Goal: Transaction & Acquisition: Book appointment/travel/reservation

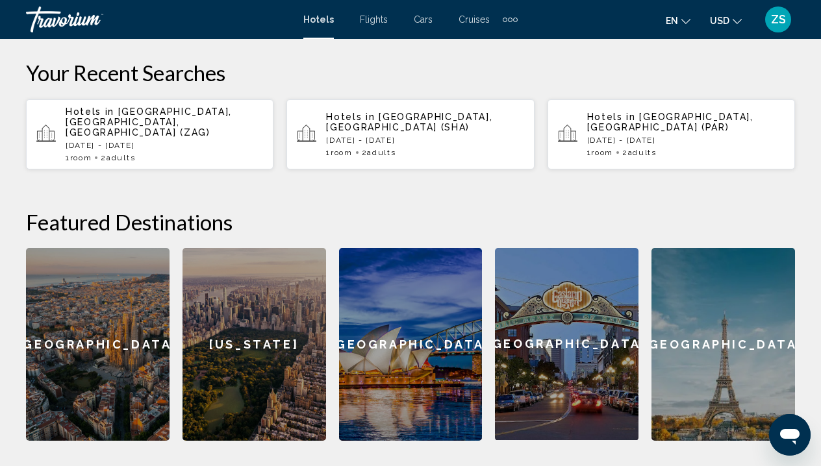
scroll to position [164, 0]
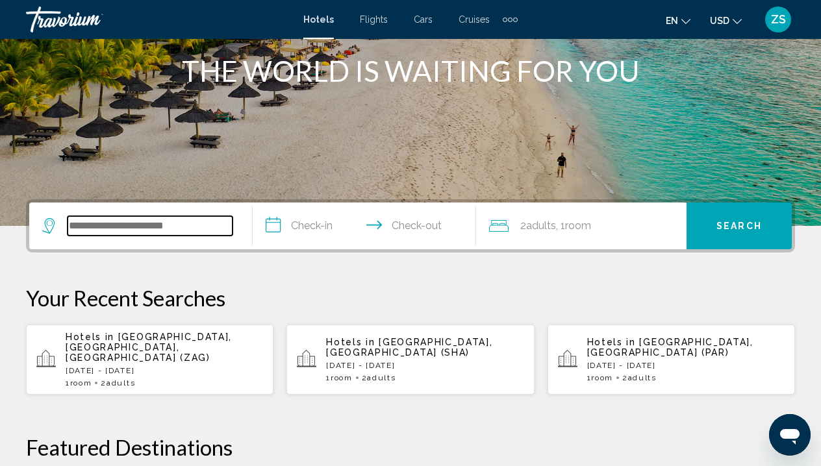
click at [202, 231] on input "Search widget" at bounding box center [150, 225] width 165 height 19
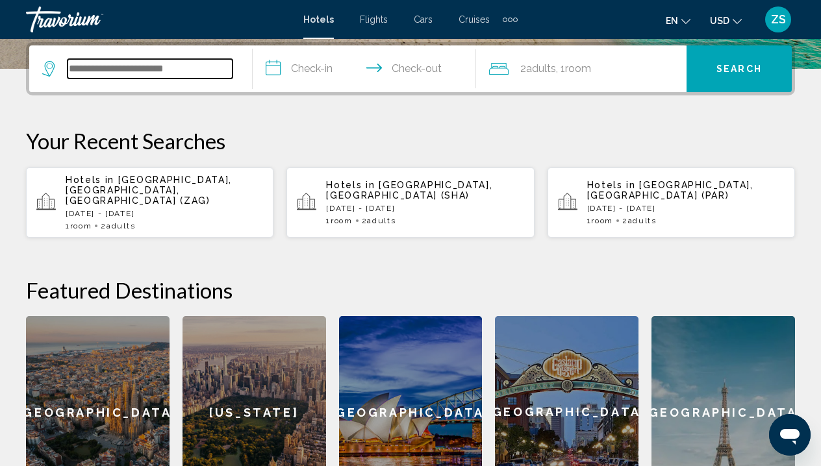
click at [189, 70] on input "Search widget" at bounding box center [150, 68] width 165 height 19
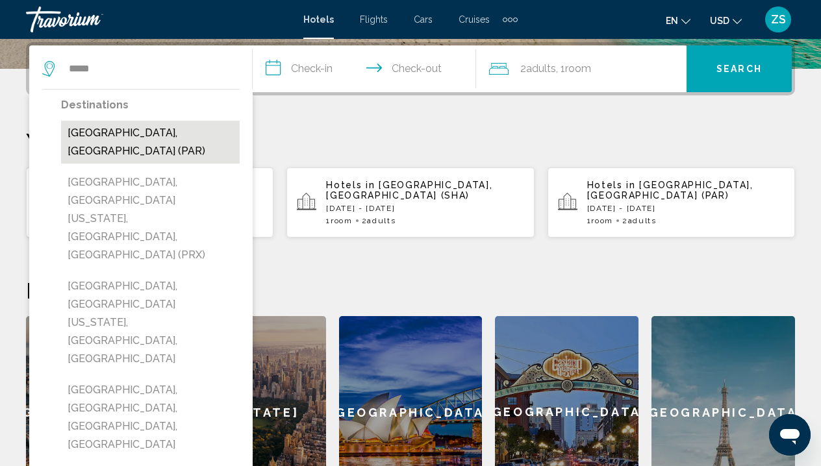
drag, startPoint x: 106, startPoint y: 51, endPoint x: 150, endPoint y: 138, distance: 97.3
click at [150, 138] on button "[GEOGRAPHIC_DATA], [GEOGRAPHIC_DATA] (PAR)" at bounding box center [150, 142] width 179 height 43
type input "**********"
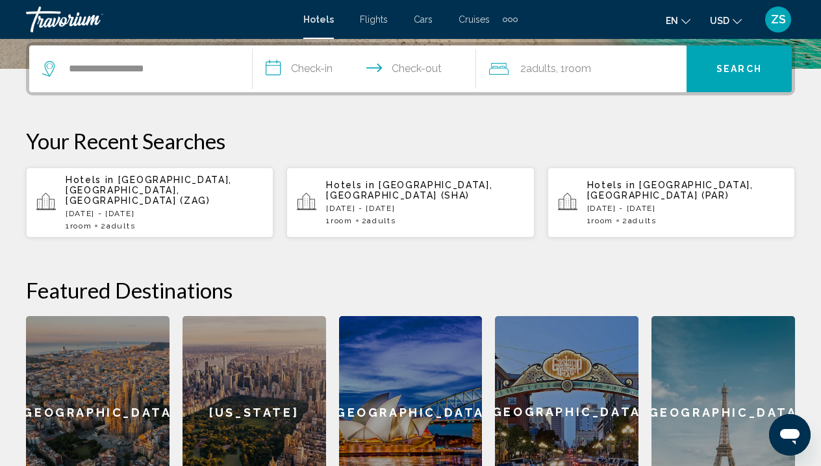
click at [331, 68] on input "**********" at bounding box center [367, 70] width 229 height 51
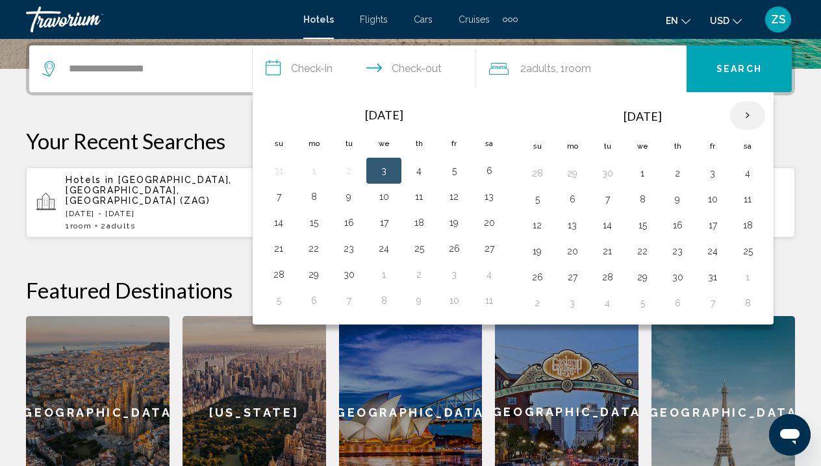
click at [746, 119] on th "Next month" at bounding box center [747, 115] width 35 height 29
click at [688, 280] on button "27" at bounding box center [677, 277] width 21 height 18
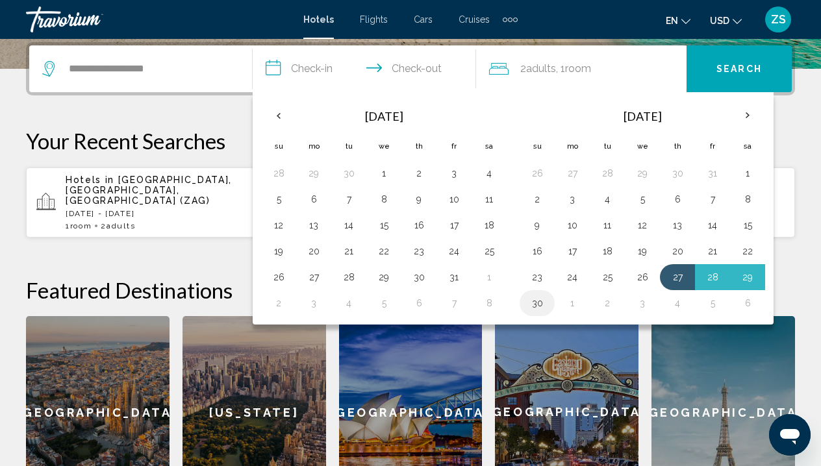
click at [540, 306] on button "30" at bounding box center [537, 303] width 21 height 18
type input "**********"
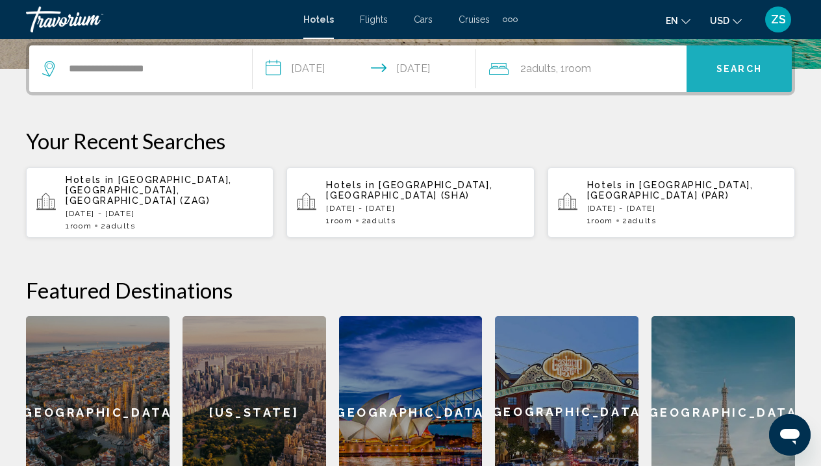
click at [749, 81] on button "Search" at bounding box center [738, 68] width 105 height 47
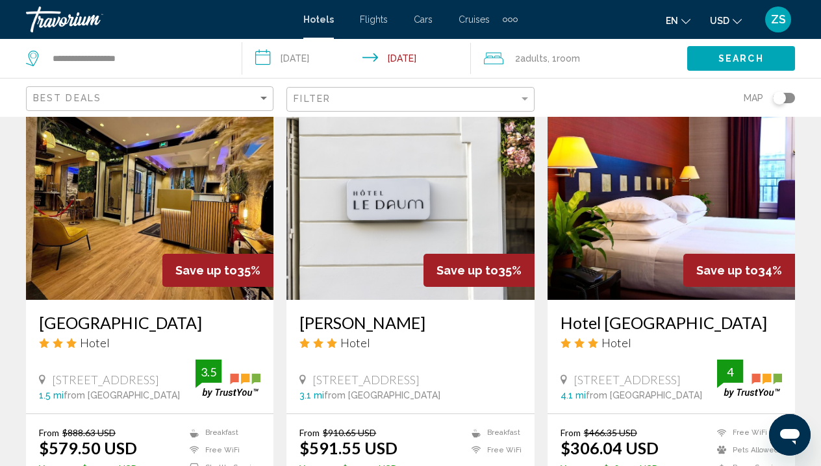
scroll to position [1880, 0]
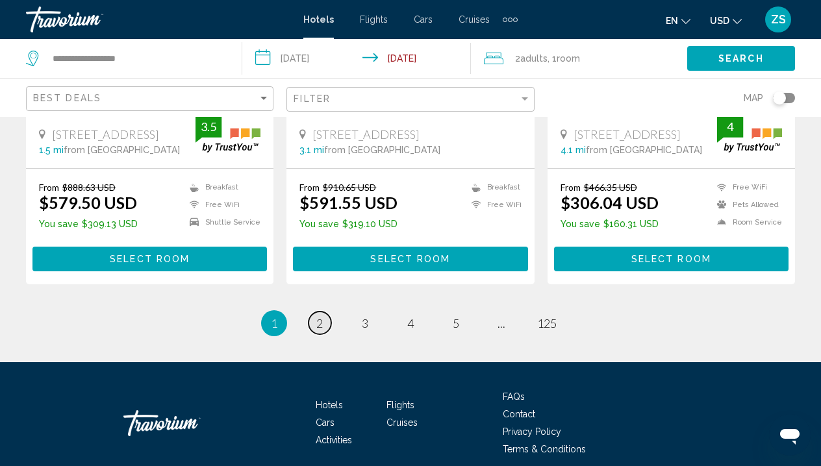
click at [323, 312] on link "page 2" at bounding box center [319, 323] width 23 height 23
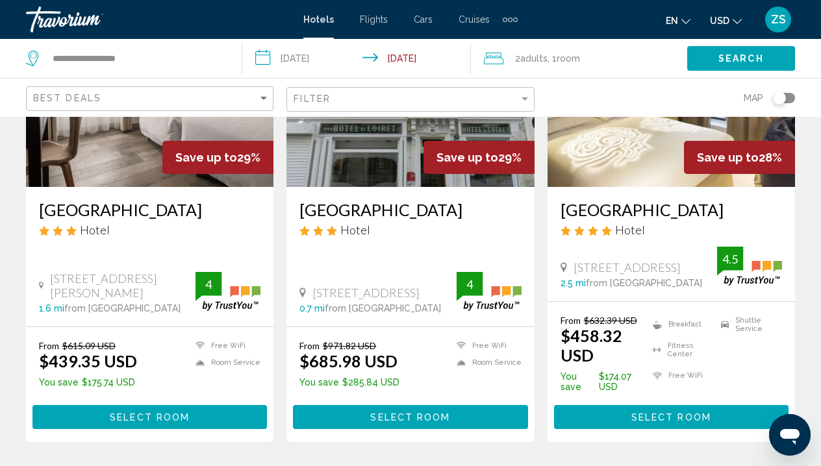
scroll to position [1795, 0]
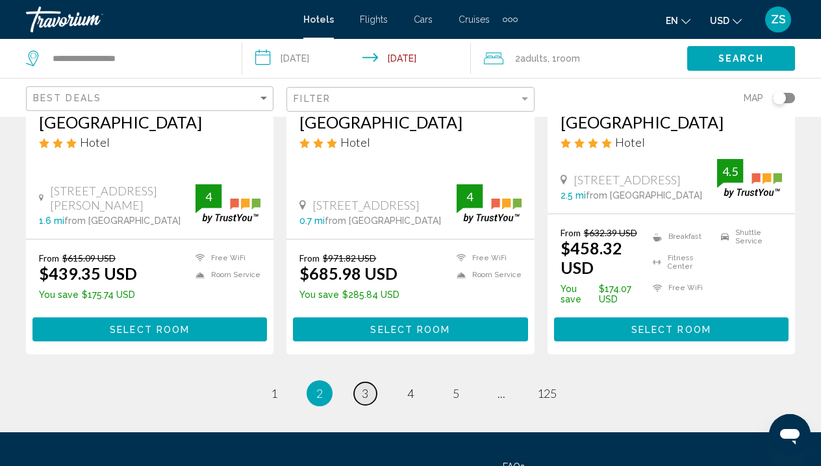
click at [364, 386] on span "3" at bounding box center [365, 393] width 6 height 14
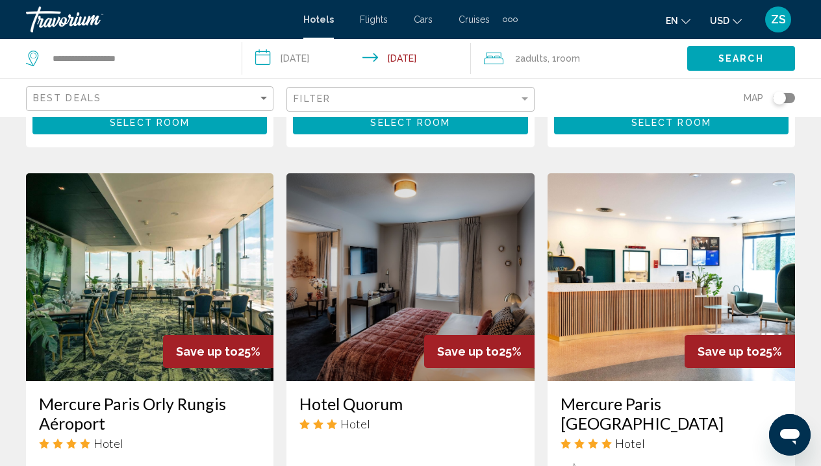
scroll to position [1713, 0]
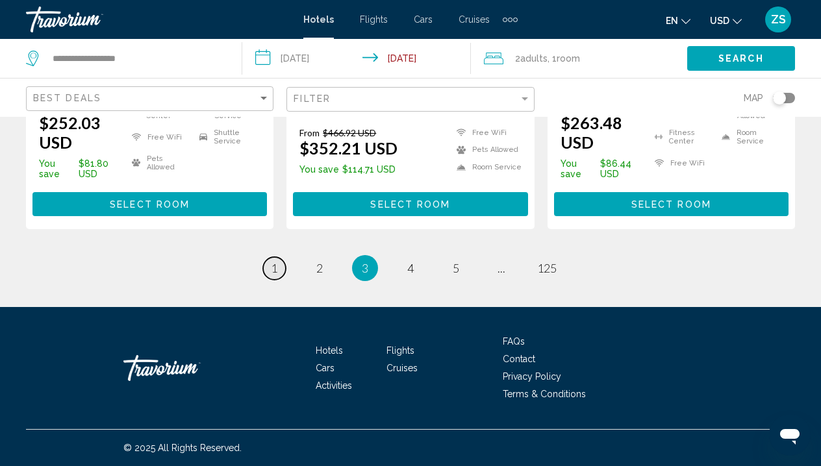
click at [284, 271] on link "page 1" at bounding box center [274, 268] width 23 height 23
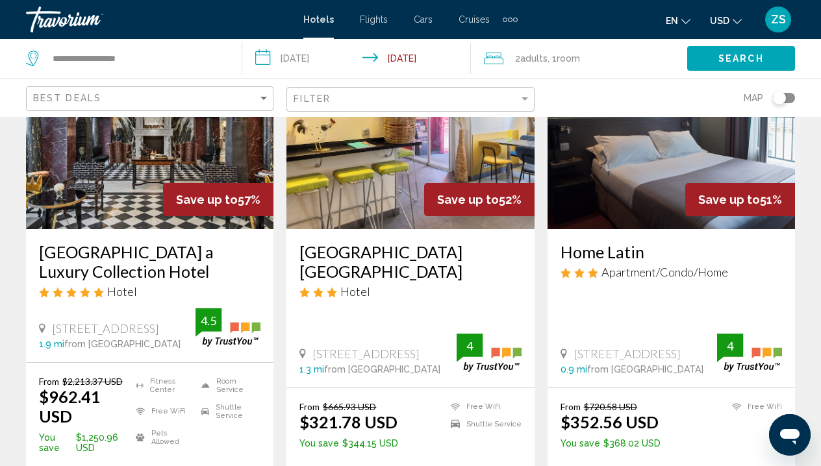
scroll to position [142, 0]
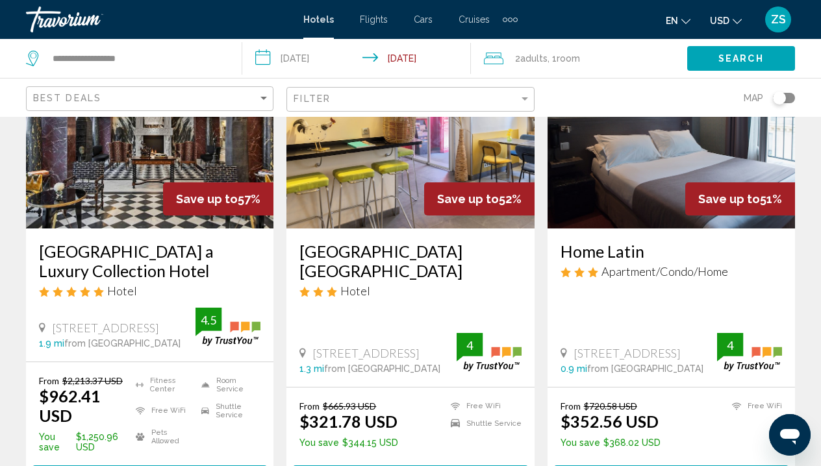
click at [153, 171] on img "Main content" at bounding box center [149, 125] width 247 height 208
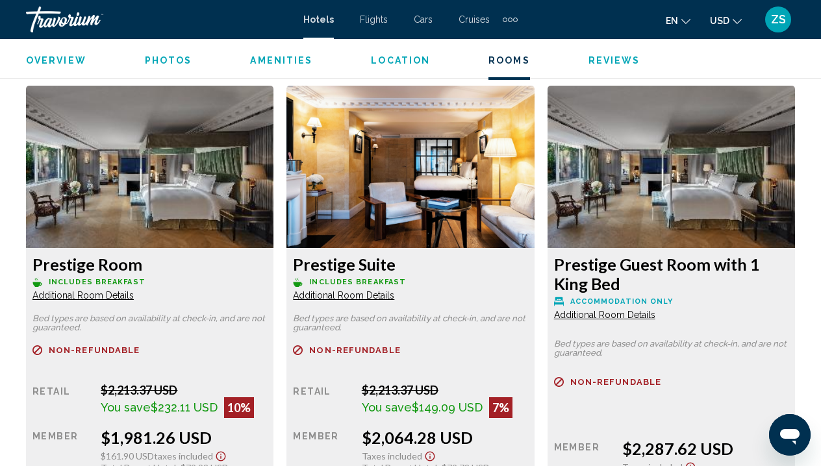
scroll to position [2870, 0]
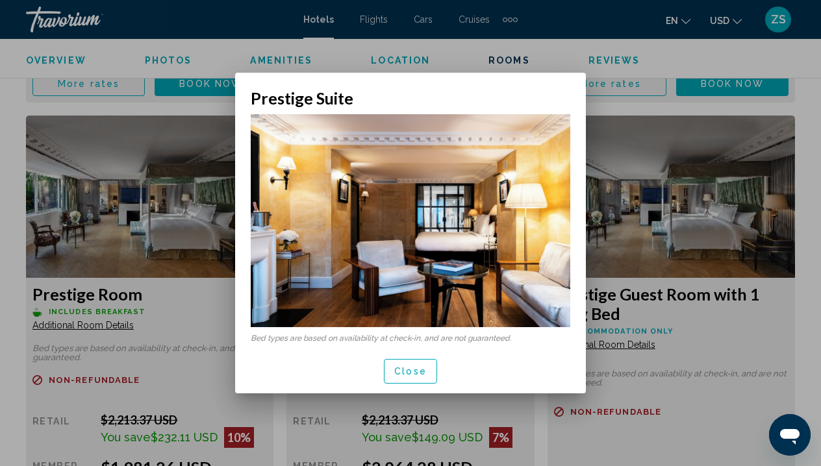
scroll to position [0, 0]
click at [425, 375] on span "Close" at bounding box center [410, 372] width 32 height 10
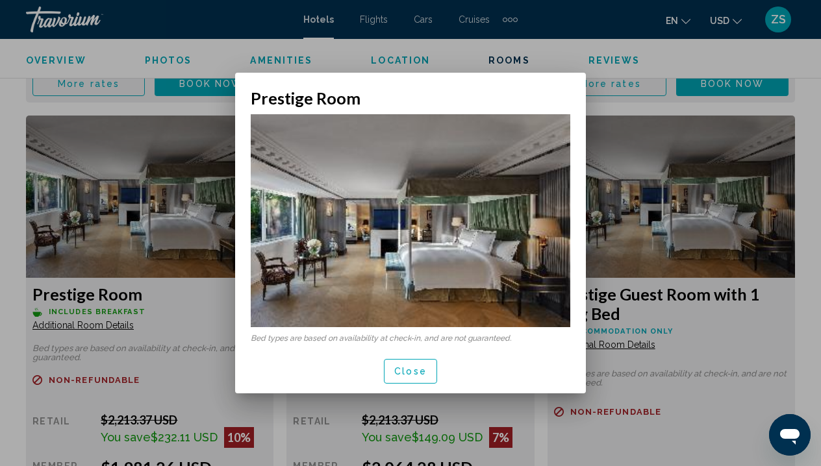
click at [398, 367] on span "Close" at bounding box center [410, 372] width 32 height 10
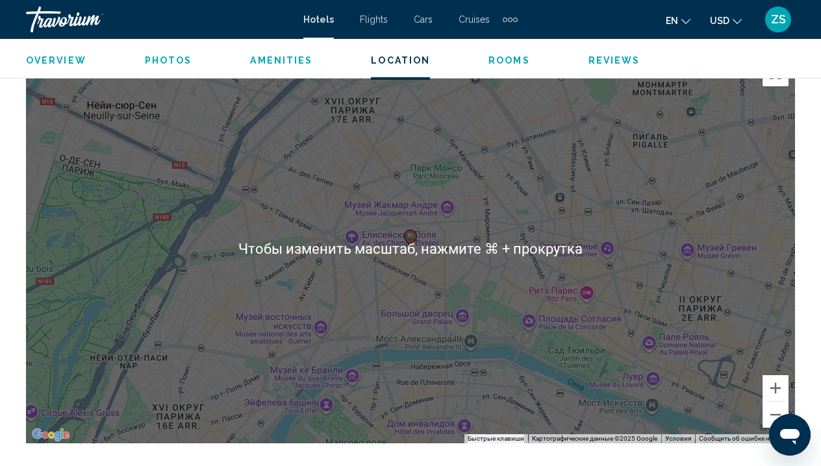
scroll to position [1478, 0]
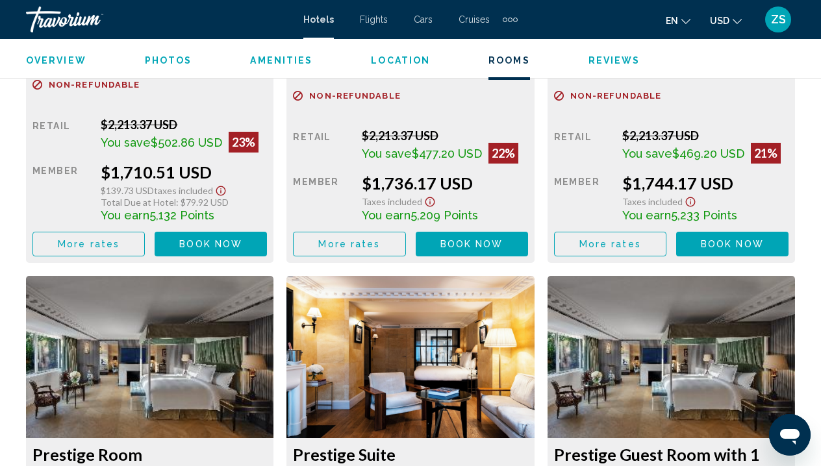
scroll to position [2710, 0]
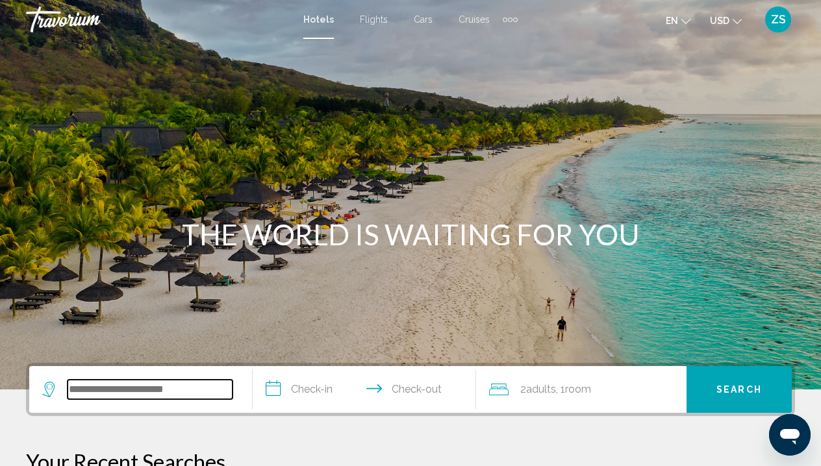
click at [109, 383] on input "Search widget" at bounding box center [150, 389] width 165 height 19
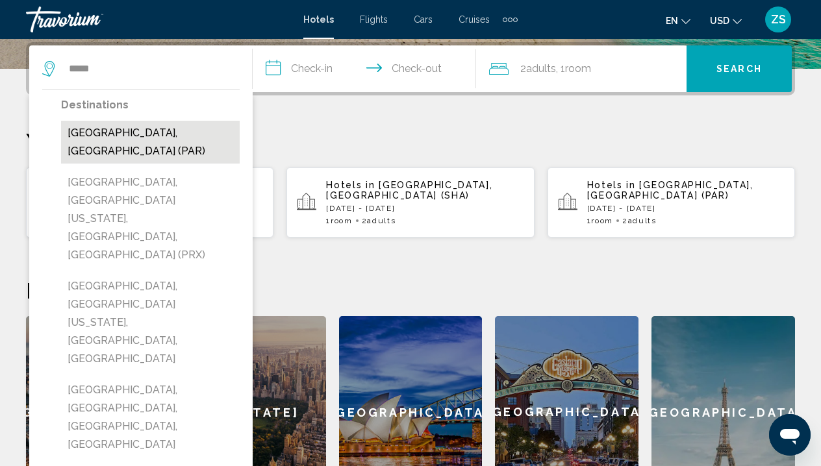
click at [193, 136] on button "[GEOGRAPHIC_DATA], [GEOGRAPHIC_DATA] (PAR)" at bounding box center [150, 142] width 179 height 43
type input "**********"
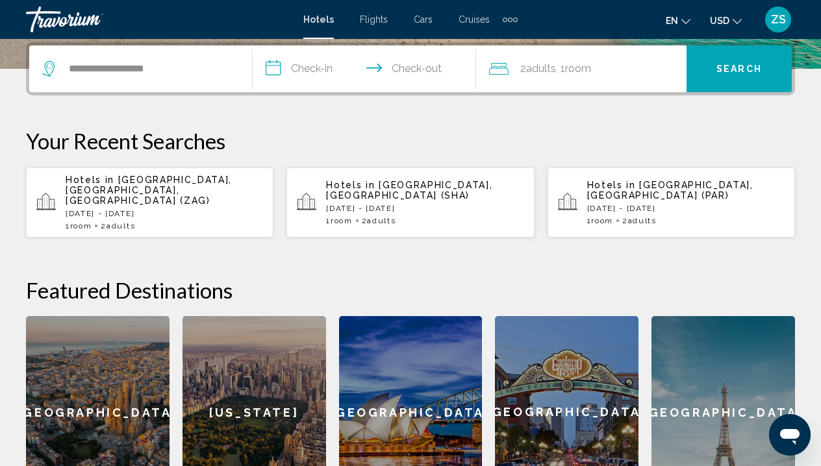
click at [319, 68] on input "**********" at bounding box center [367, 70] width 229 height 51
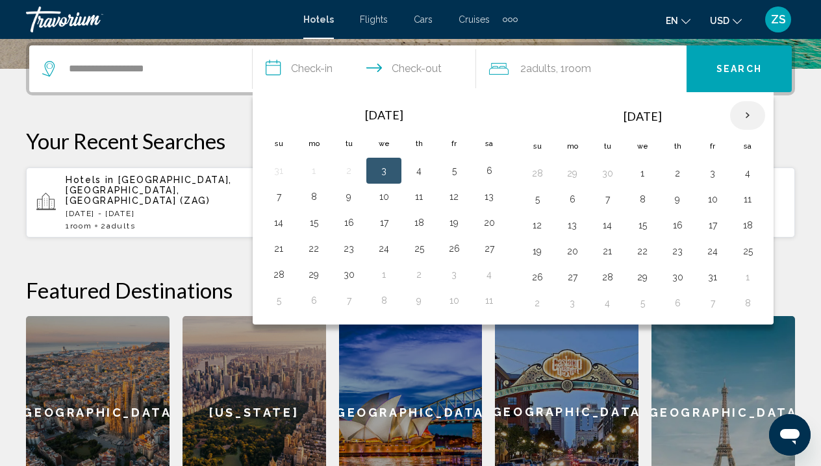
click at [747, 116] on th "Next month" at bounding box center [747, 115] width 35 height 29
click at [751, 282] on button "29" at bounding box center [747, 277] width 21 height 18
click at [684, 278] on button "27" at bounding box center [677, 277] width 21 height 18
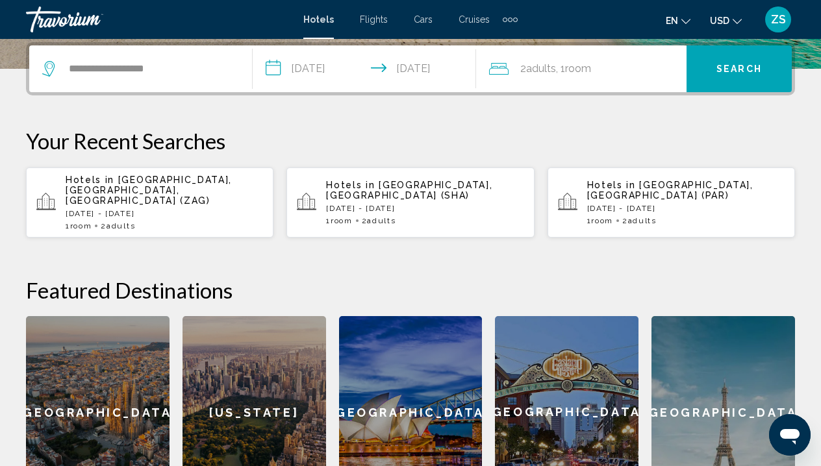
click at [428, 69] on input "**********" at bounding box center [367, 70] width 229 height 51
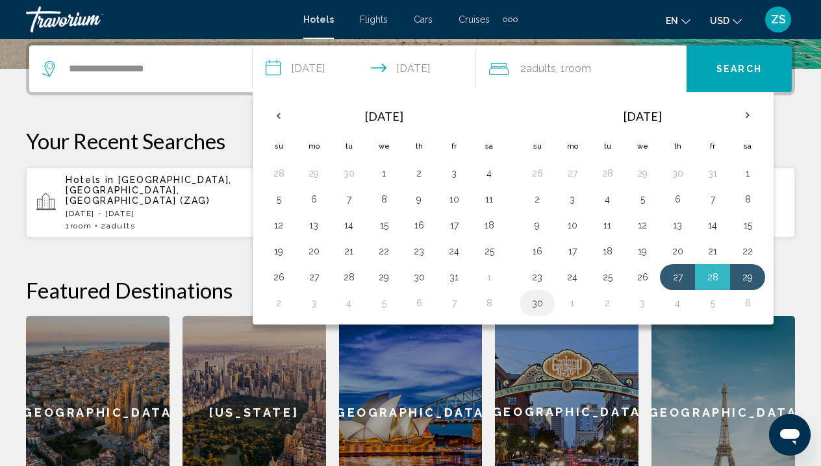
click at [545, 310] on button "30" at bounding box center [537, 303] width 21 height 18
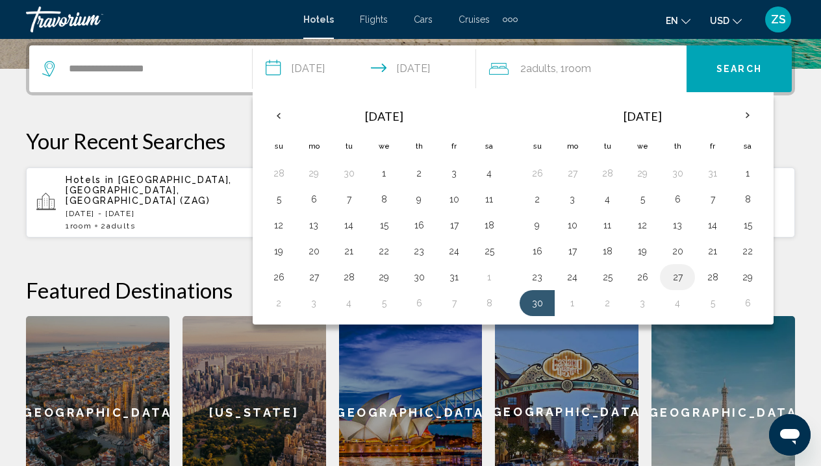
click at [679, 279] on button "27" at bounding box center [677, 277] width 21 height 18
type input "**********"
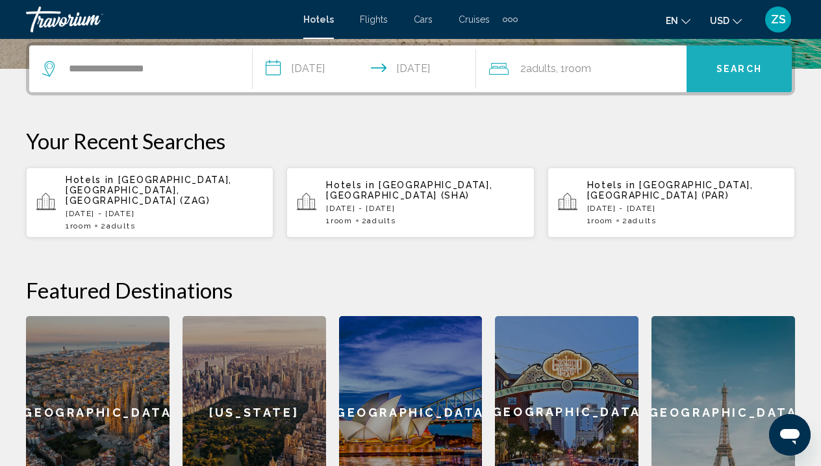
click at [733, 71] on span "Search" at bounding box center [738, 69] width 45 height 10
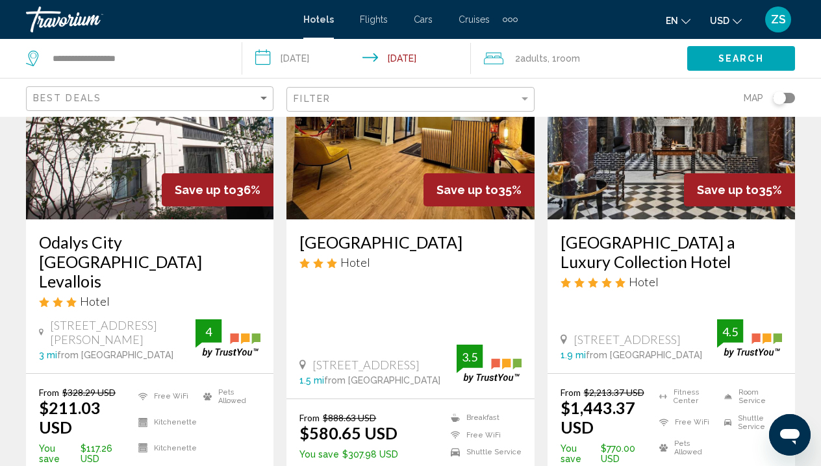
scroll to position [1175, 0]
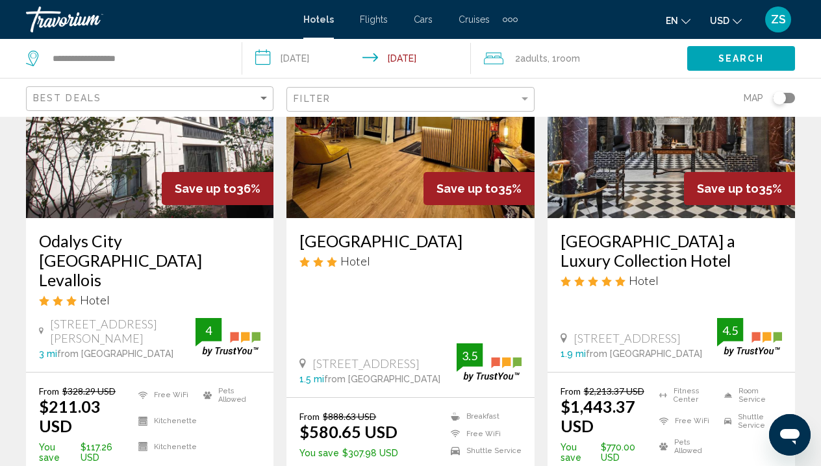
click at [321, 59] on input "**********" at bounding box center [359, 60] width 234 height 43
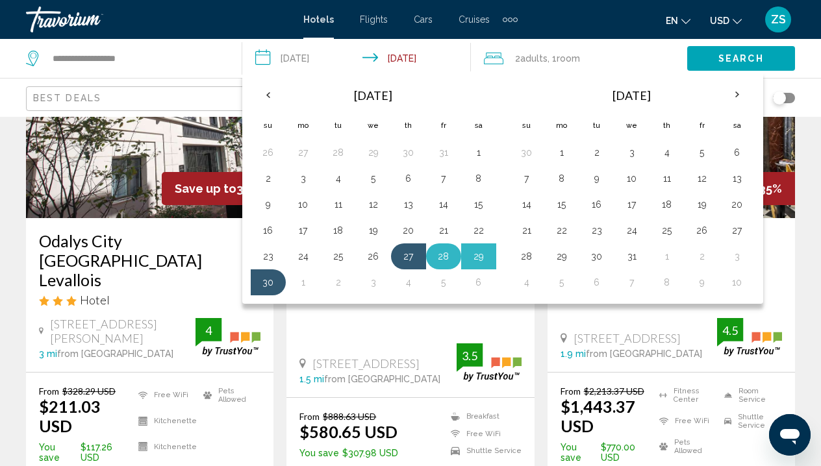
click at [454, 260] on button "28" at bounding box center [443, 256] width 21 height 18
click at [272, 288] on button "30" at bounding box center [268, 282] width 21 height 18
type input "**********"
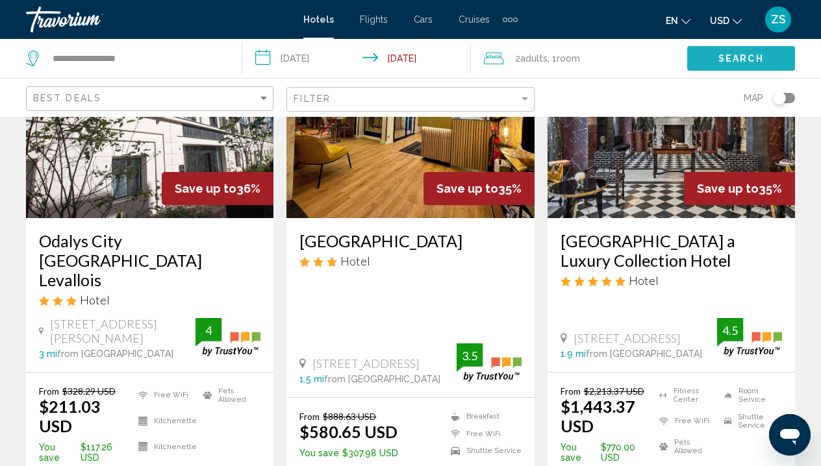
click at [714, 57] on button "Search" at bounding box center [741, 58] width 108 height 24
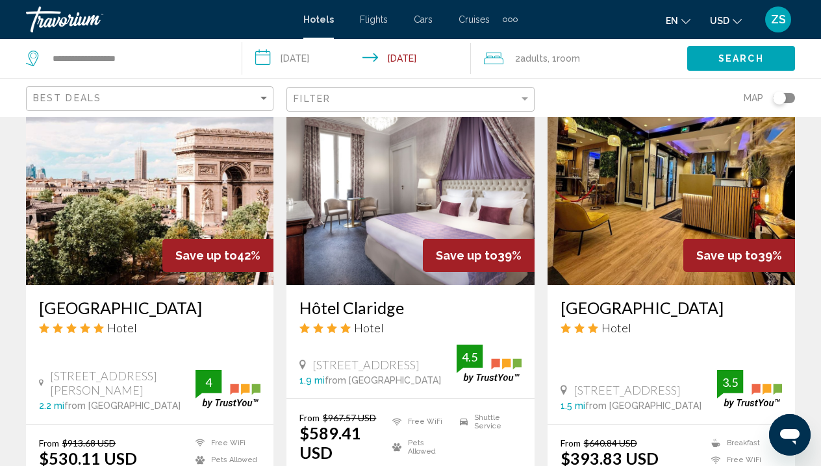
scroll to position [1120, 0]
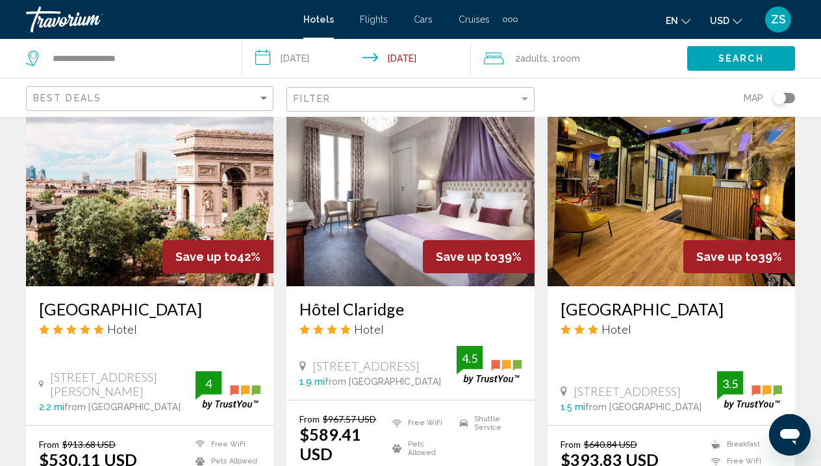
click at [140, 226] on img "Main content" at bounding box center [149, 183] width 247 height 208
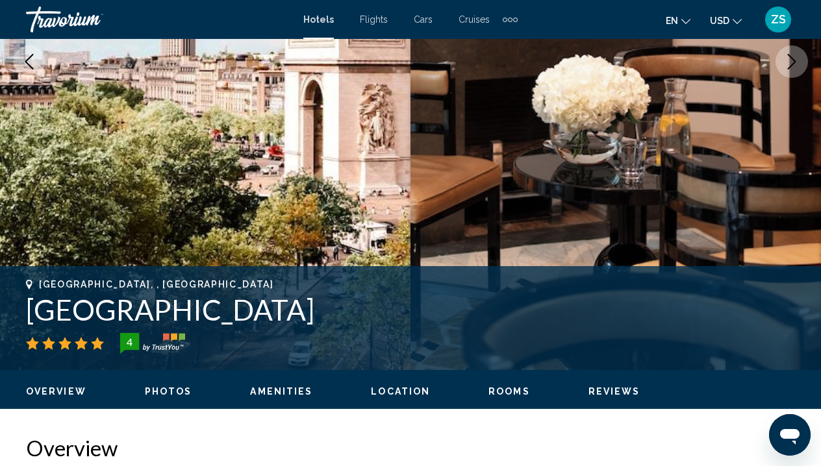
scroll to position [147, 0]
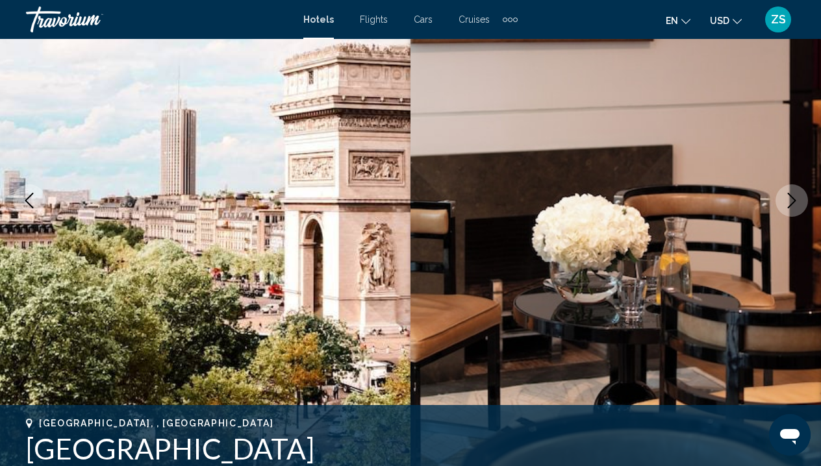
click at [804, 203] on button "Next image" at bounding box center [791, 200] width 32 height 32
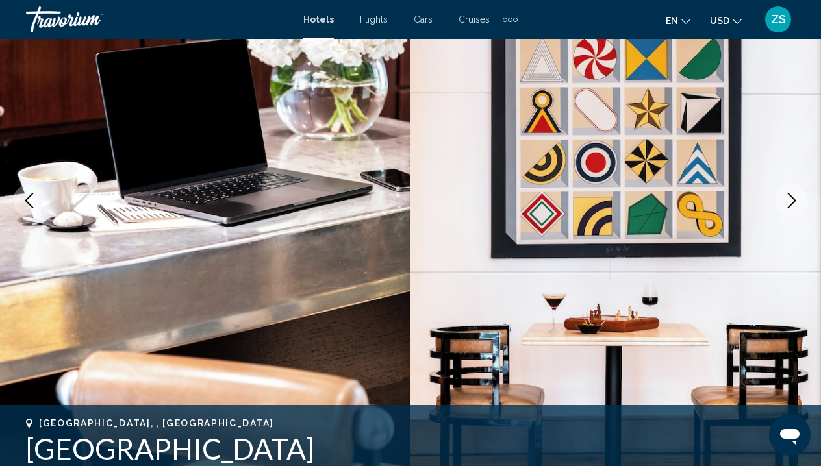
click at [803, 203] on button "Next image" at bounding box center [791, 200] width 32 height 32
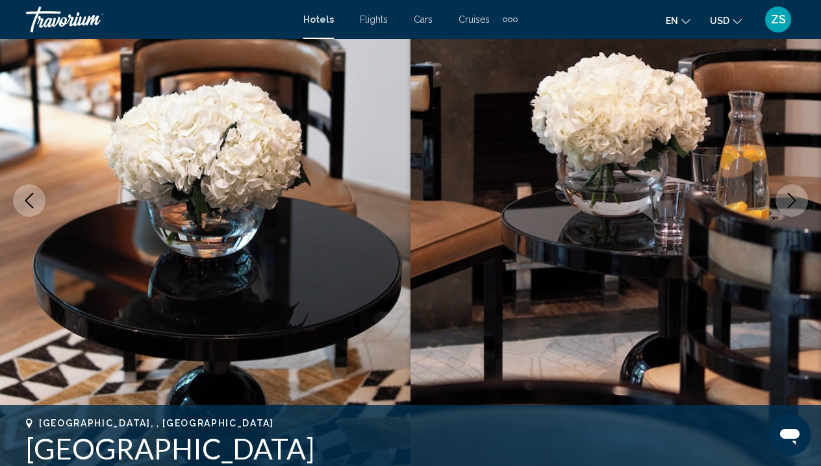
click at [803, 203] on button "Next image" at bounding box center [791, 200] width 32 height 32
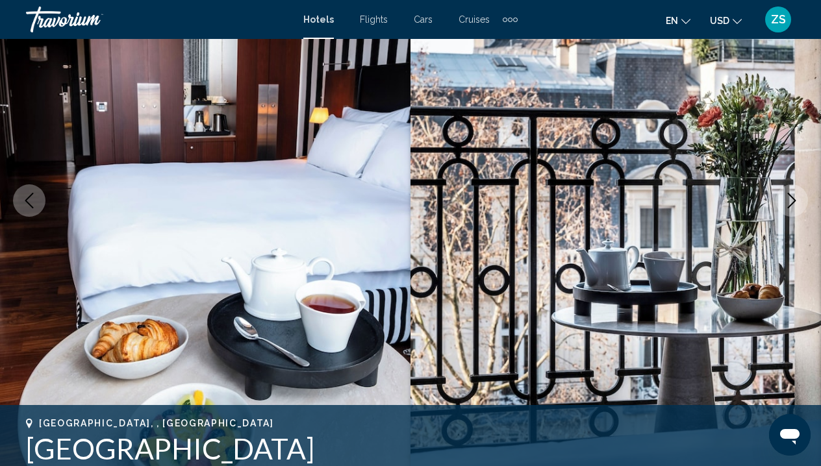
click at [803, 203] on button "Next image" at bounding box center [791, 200] width 32 height 32
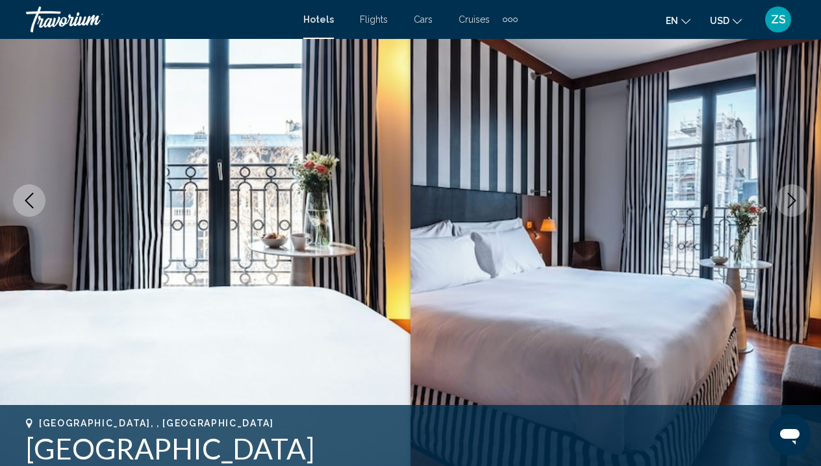
click at [803, 203] on button "Next image" at bounding box center [791, 200] width 32 height 32
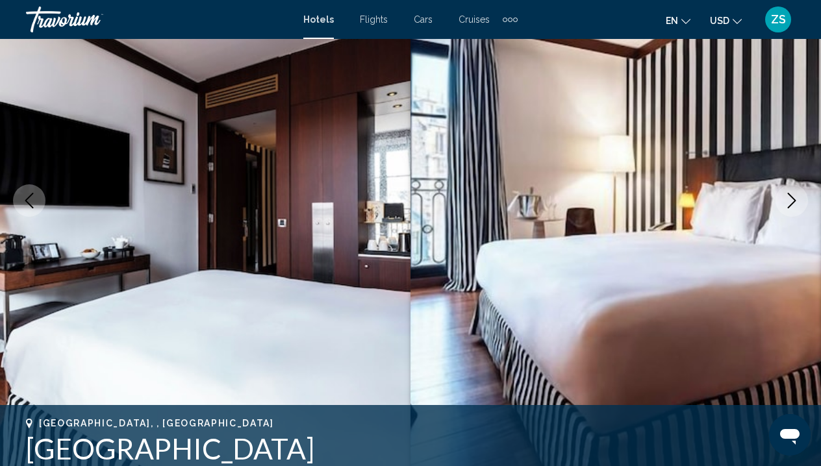
click at [803, 204] on button "Next image" at bounding box center [791, 200] width 32 height 32
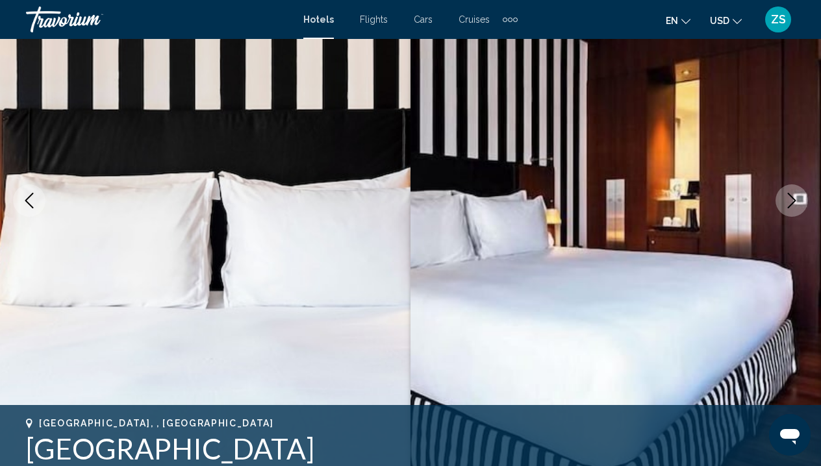
click at [803, 204] on button "Next image" at bounding box center [791, 200] width 32 height 32
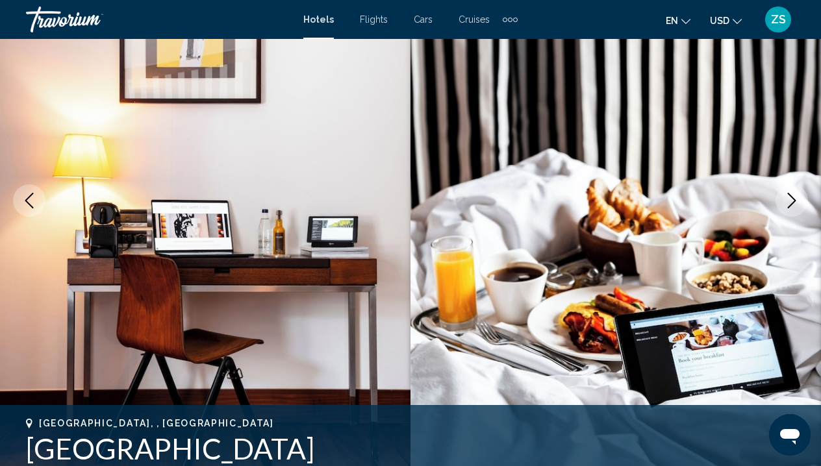
click at [802, 204] on button "Next image" at bounding box center [791, 200] width 32 height 32
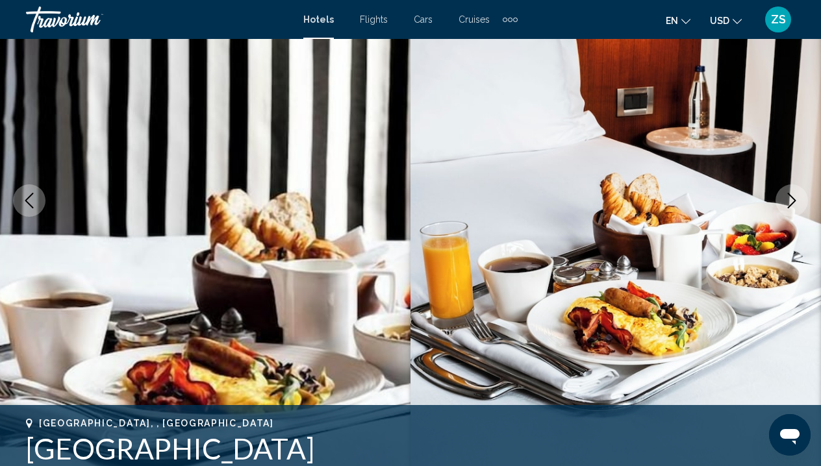
click at [802, 204] on button "Next image" at bounding box center [791, 200] width 32 height 32
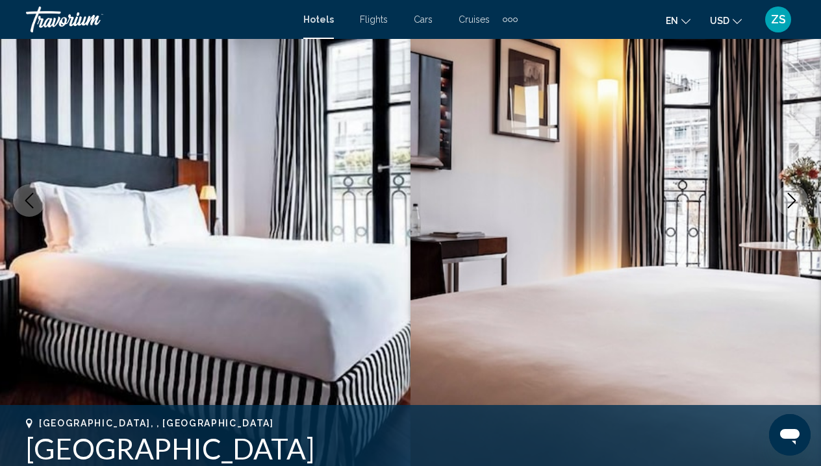
click at [802, 204] on button "Next image" at bounding box center [791, 200] width 32 height 32
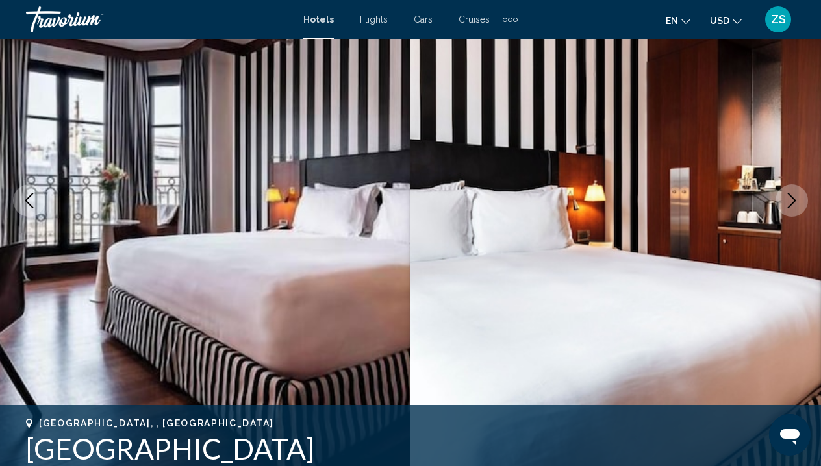
click at [802, 205] on button "Next image" at bounding box center [791, 200] width 32 height 32
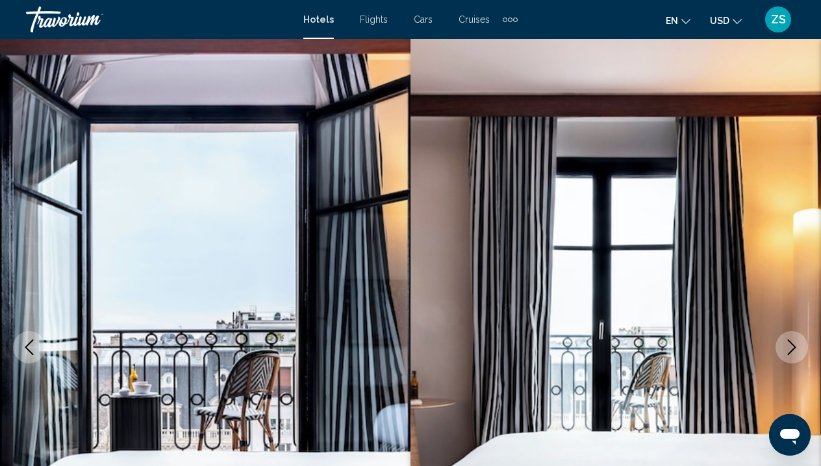
scroll to position [0, 0]
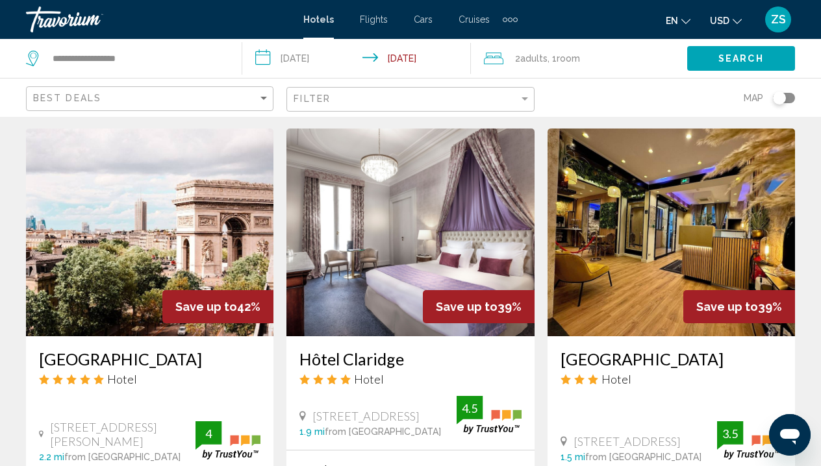
scroll to position [1142, 0]
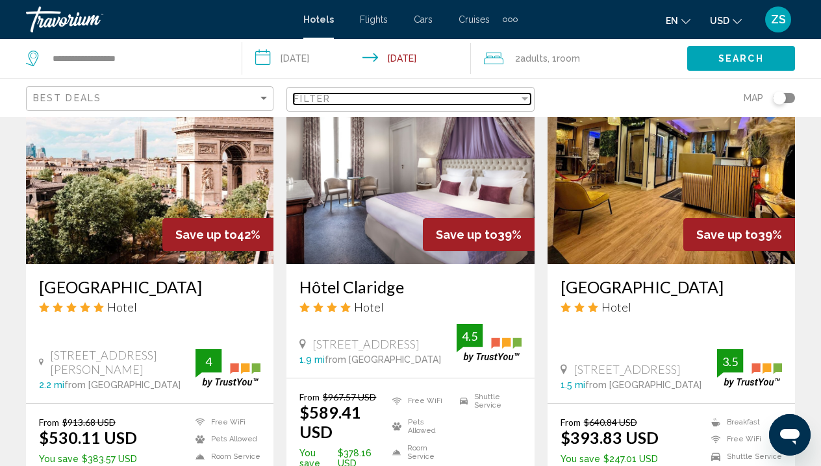
click at [521, 100] on div "Filter" at bounding box center [524, 98] width 6 height 3
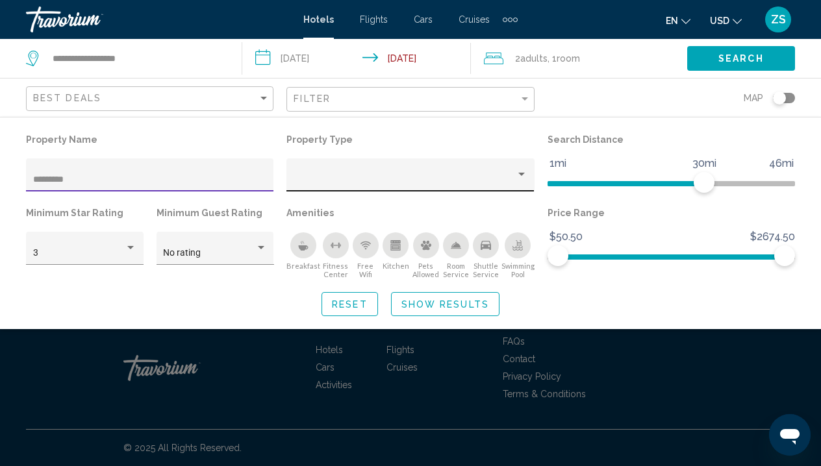
scroll to position [408, 0]
type input "*********"
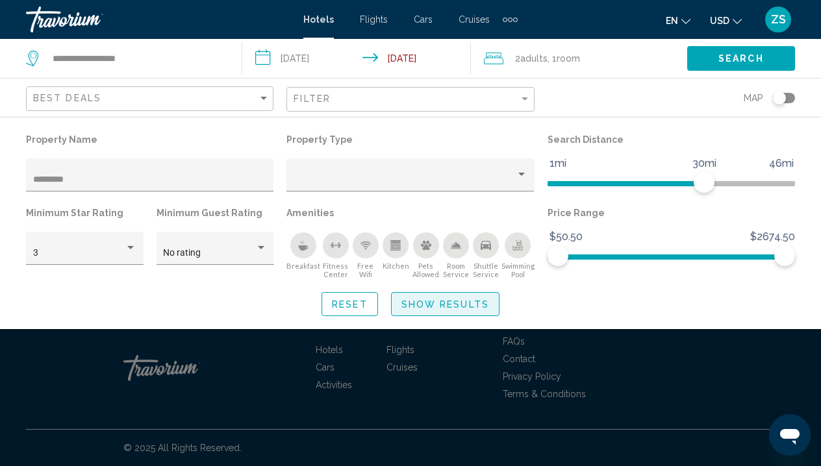
click at [469, 310] on span "Show Results" at bounding box center [445, 304] width 88 height 10
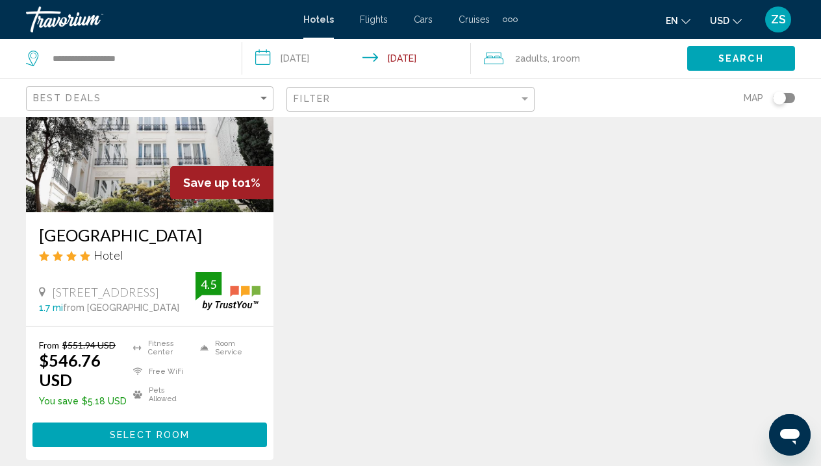
scroll to position [217, 0]
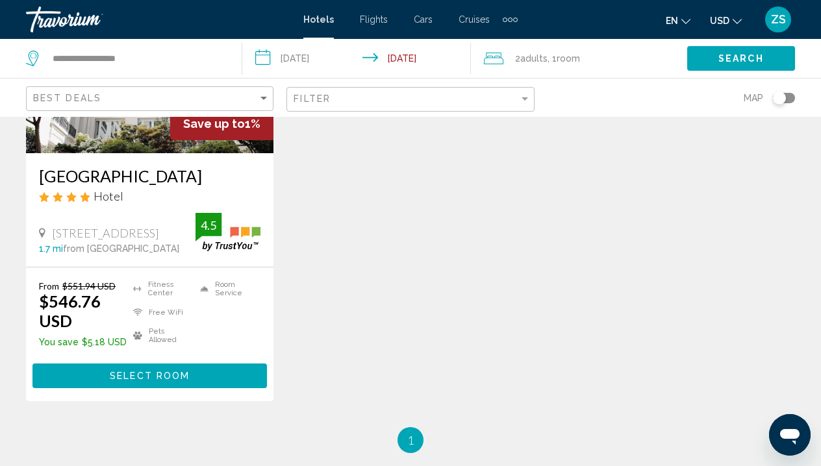
click at [206, 388] on button "Select Room" at bounding box center [149, 376] width 234 height 24
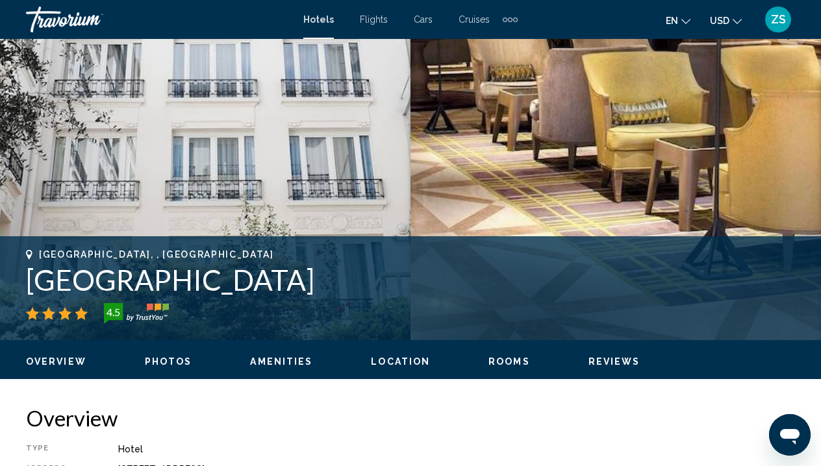
scroll to position [310, 0]
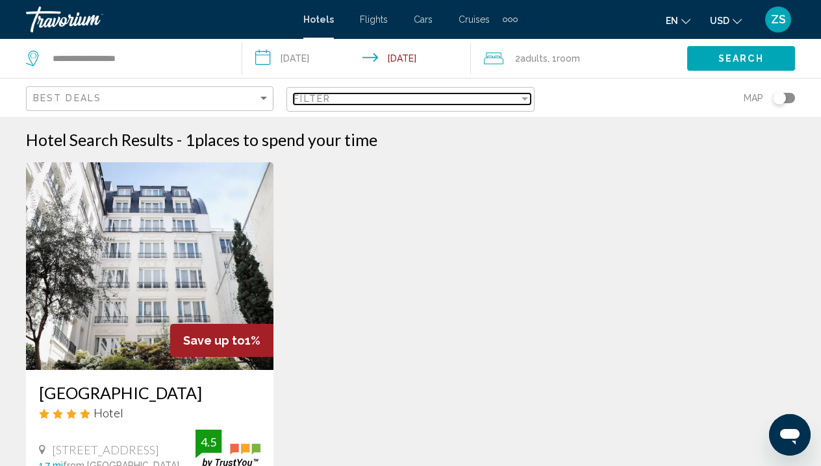
click at [427, 97] on div "Filter" at bounding box center [405, 98] width 225 height 10
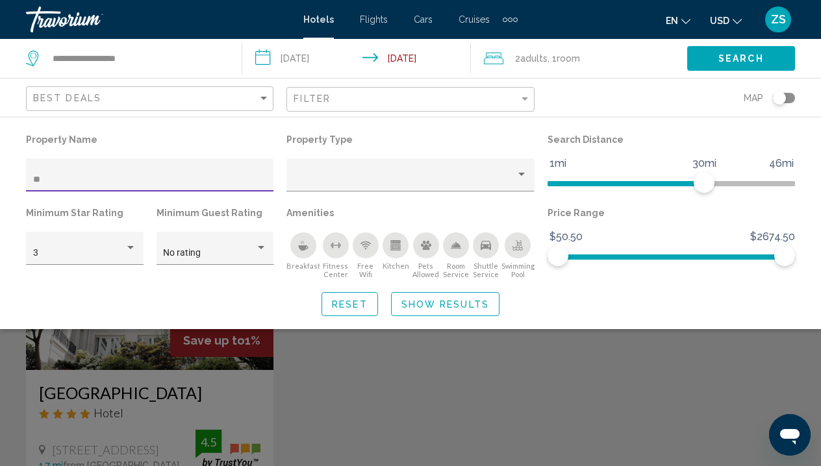
type input "*"
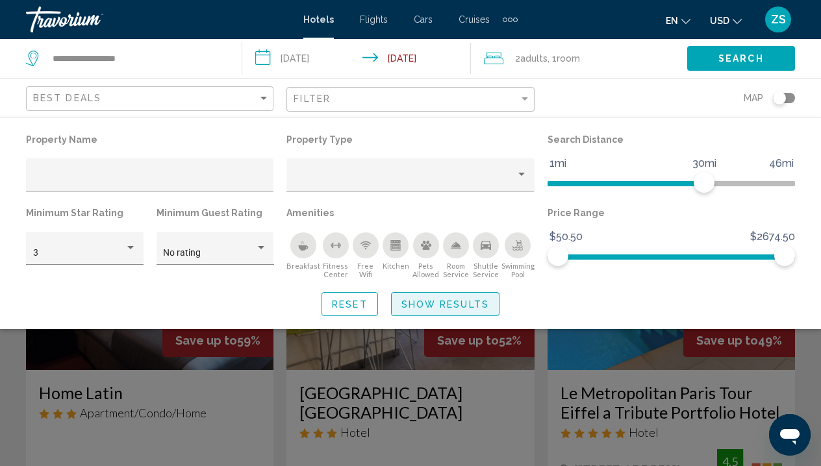
click at [453, 316] on button "Show Results" at bounding box center [445, 304] width 108 height 24
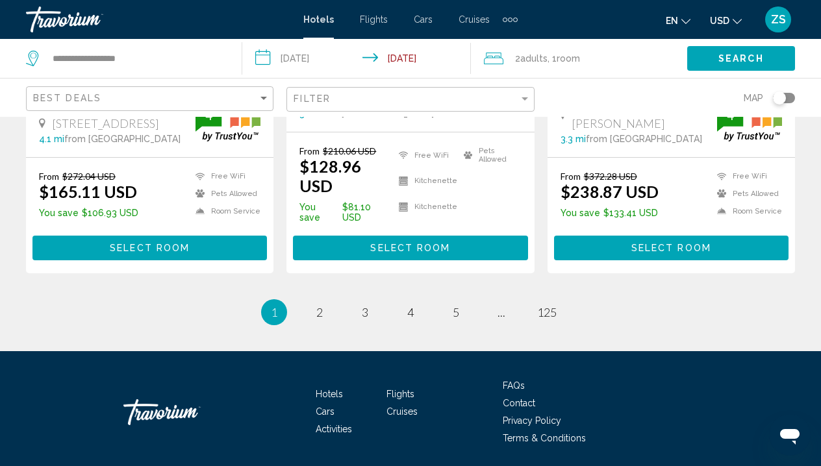
scroll to position [1916, 0]
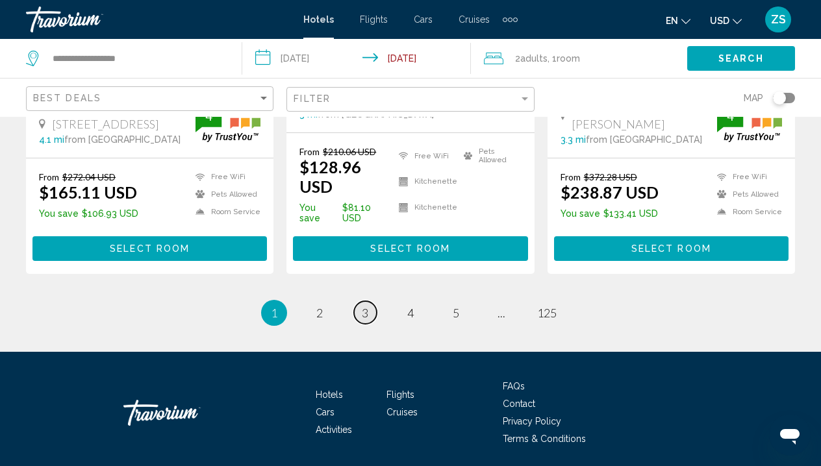
click at [362, 306] on span "3" at bounding box center [365, 313] width 6 height 14
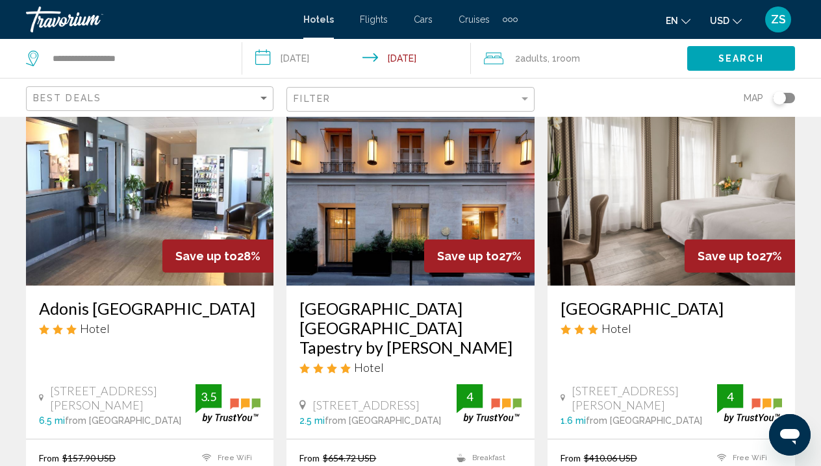
scroll to position [563, 0]
click at [397, 158] on img "Main content" at bounding box center [409, 182] width 247 height 208
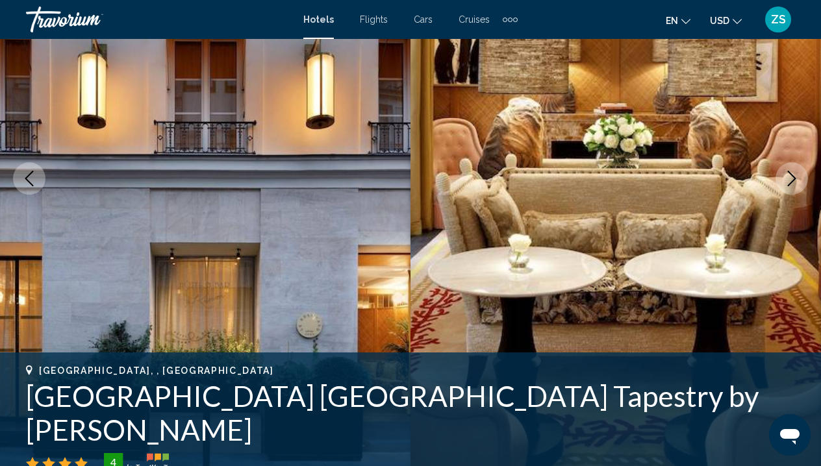
scroll to position [349, 0]
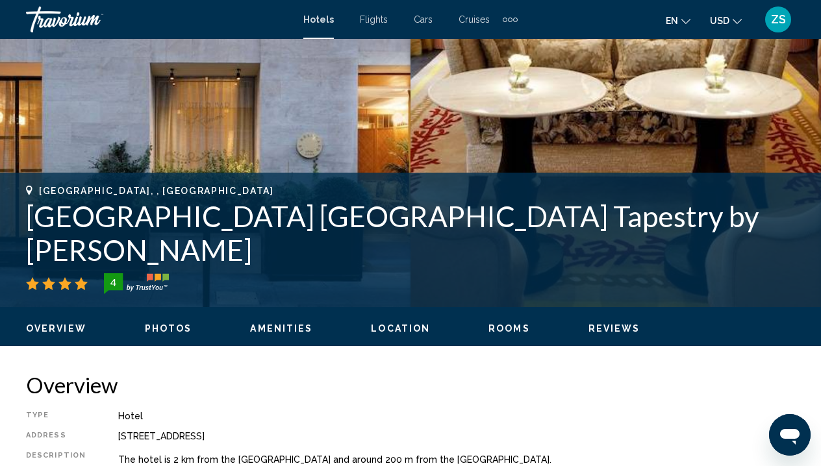
click at [525, 330] on span "Rooms" at bounding box center [509, 328] width 42 height 10
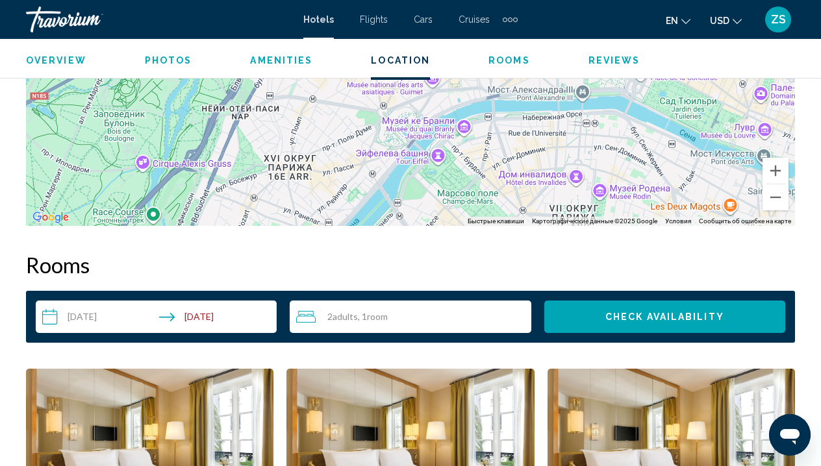
scroll to position [1638, 0]
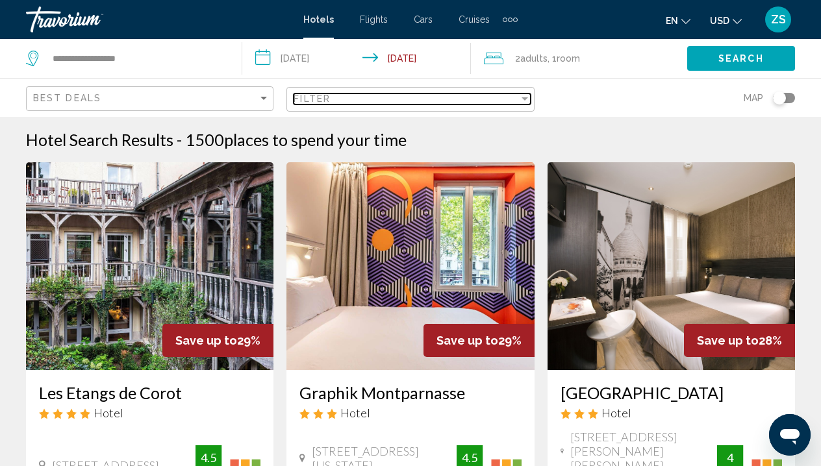
click at [526, 96] on div "Filter" at bounding box center [525, 98] width 12 height 10
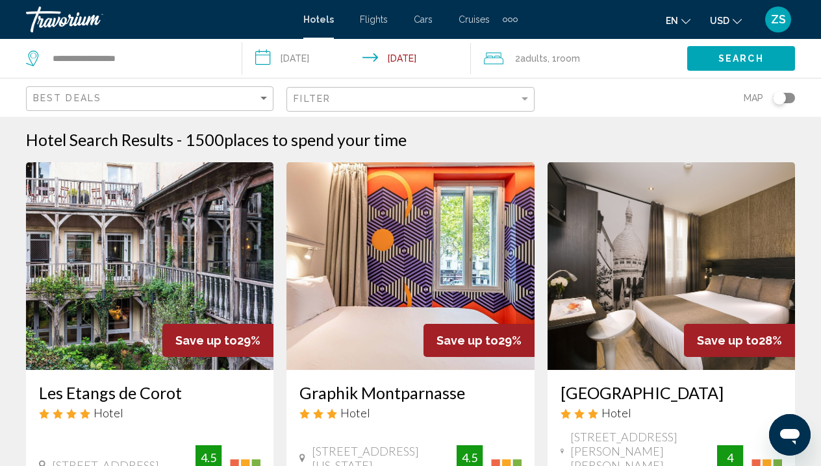
scroll to position [1850, 0]
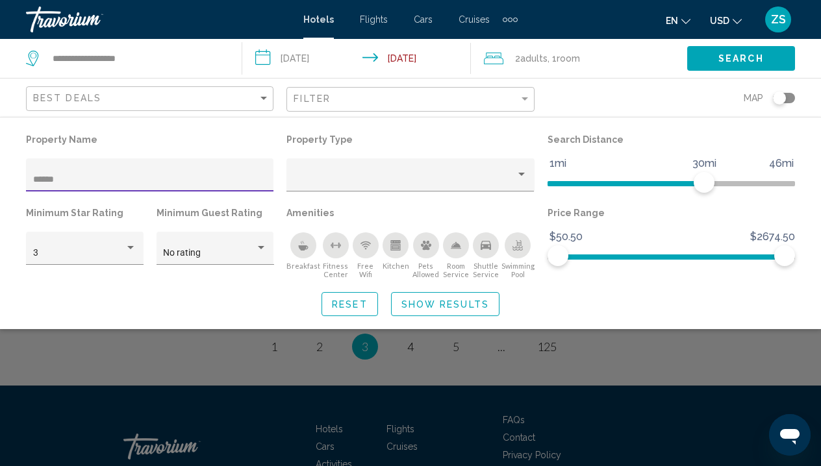
scroll to position [899, 0]
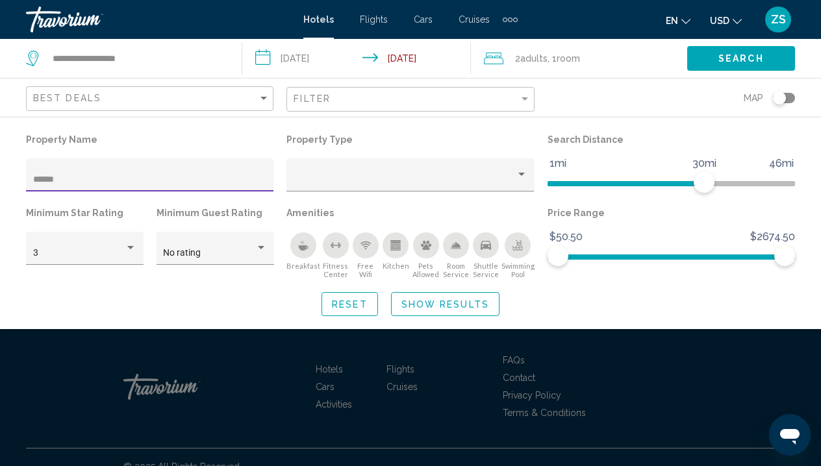
type input "******"
click at [464, 310] on span "Show Results" at bounding box center [445, 304] width 88 height 10
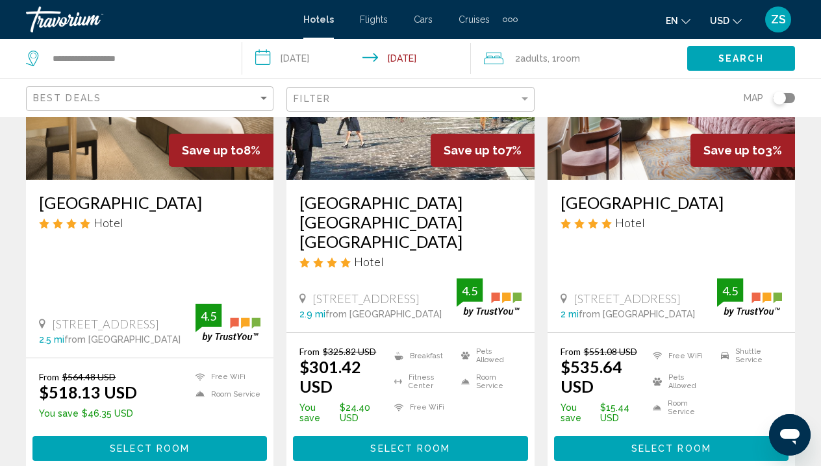
scroll to position [209, 0]
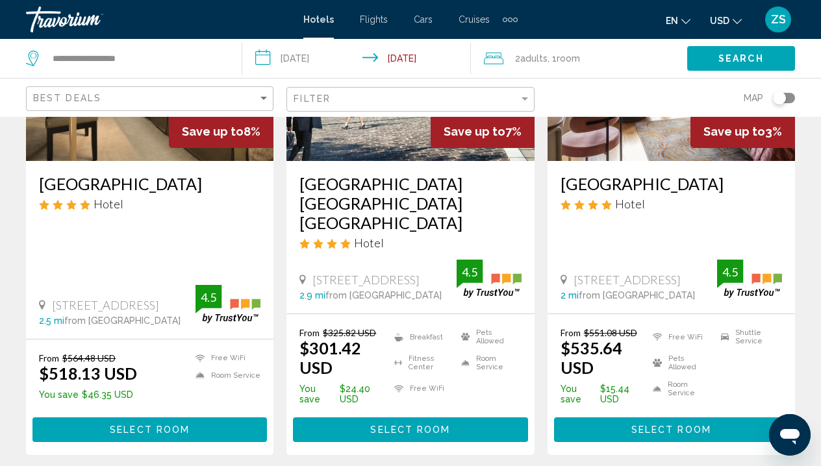
click at [211, 417] on button "Select Room" at bounding box center [149, 429] width 234 height 24
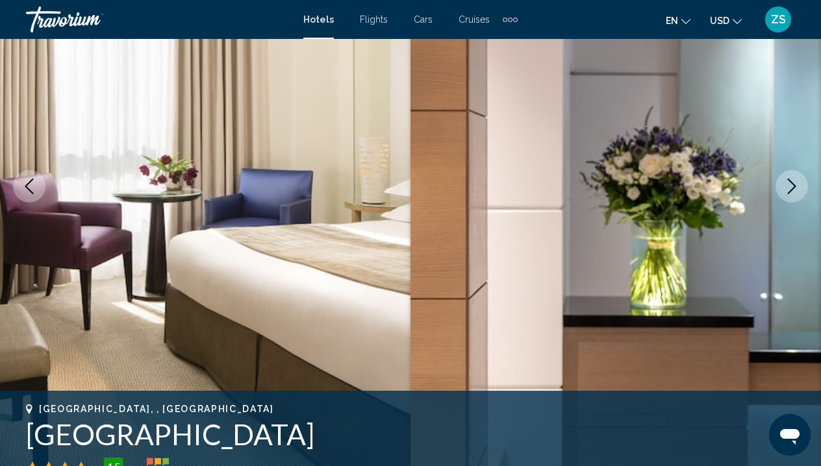
scroll to position [173, 0]
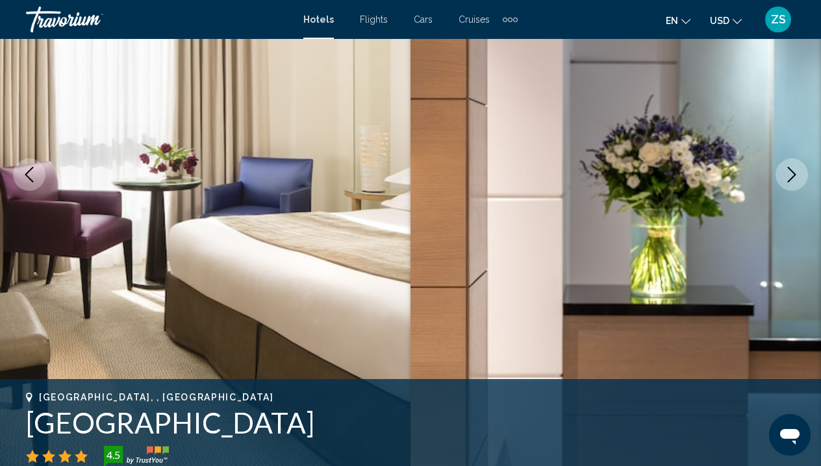
click at [803, 172] on button "Next image" at bounding box center [791, 174] width 32 height 32
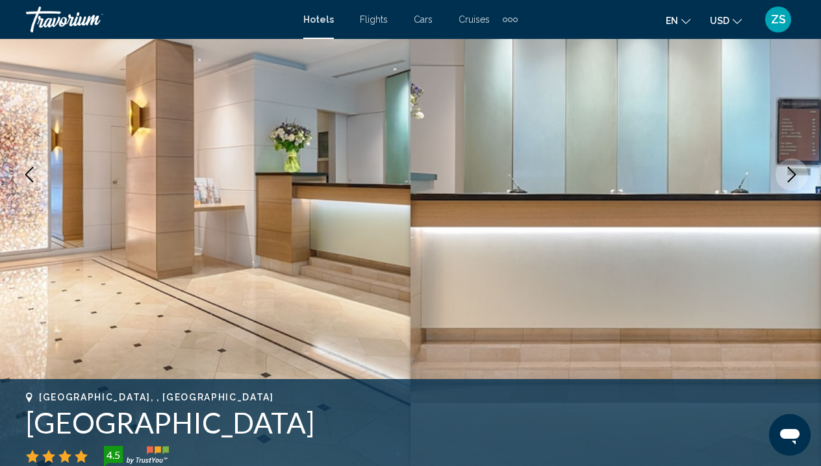
click at [803, 173] on button "Next image" at bounding box center [791, 174] width 32 height 32
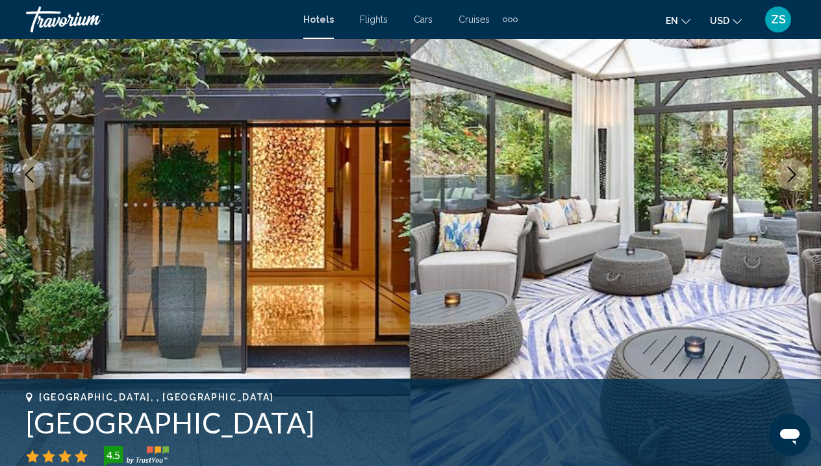
click at [803, 173] on button "Next image" at bounding box center [791, 174] width 32 height 32
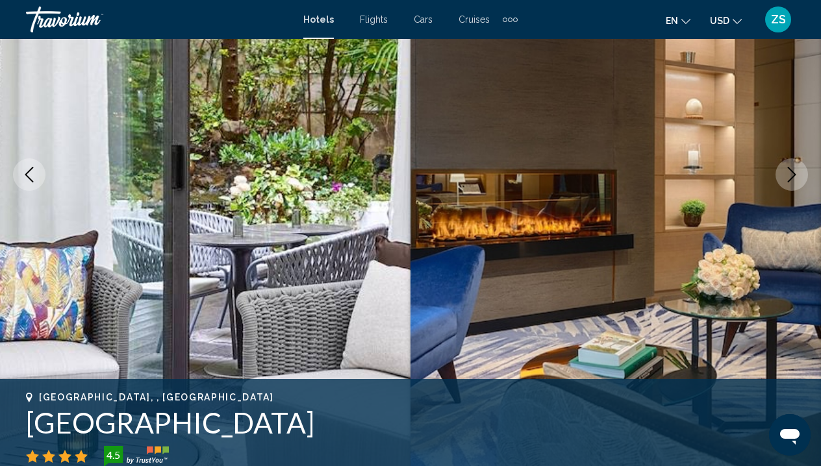
click at [803, 175] on button "Next image" at bounding box center [791, 174] width 32 height 32
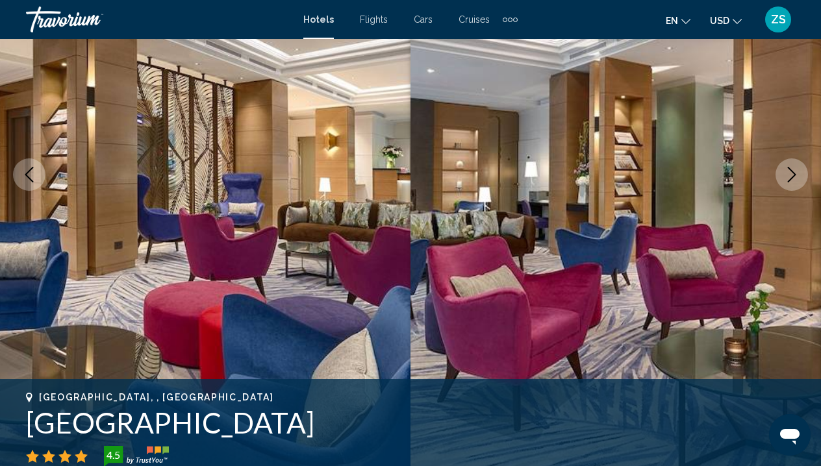
click at [803, 175] on button "Next image" at bounding box center [791, 174] width 32 height 32
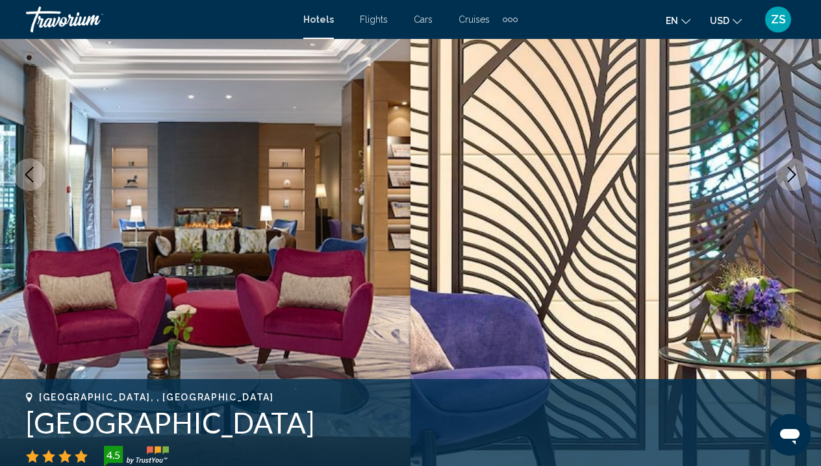
click at [803, 175] on button "Next image" at bounding box center [791, 174] width 32 height 32
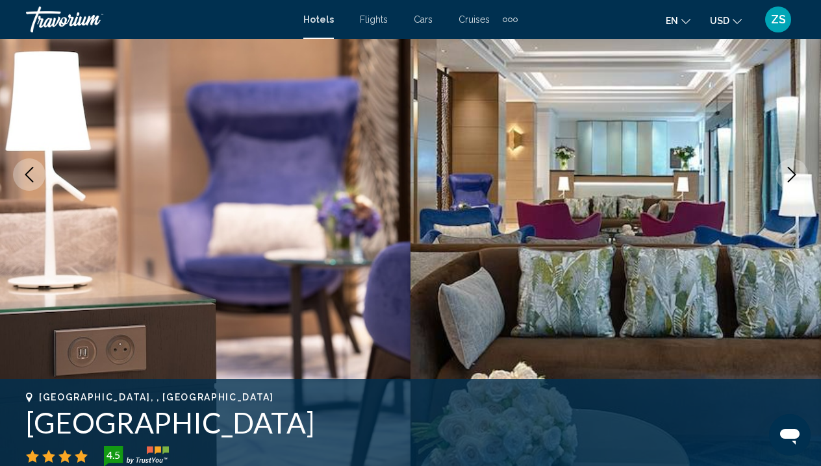
click at [802, 175] on button "Next image" at bounding box center [791, 174] width 32 height 32
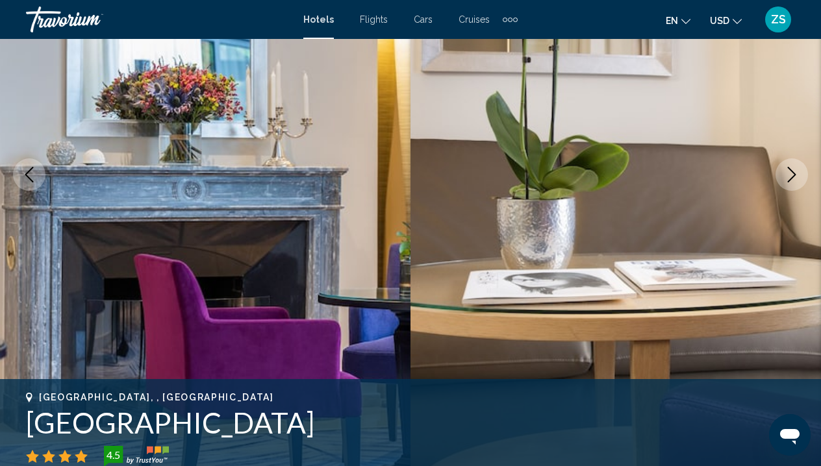
click at [802, 175] on button "Next image" at bounding box center [791, 174] width 32 height 32
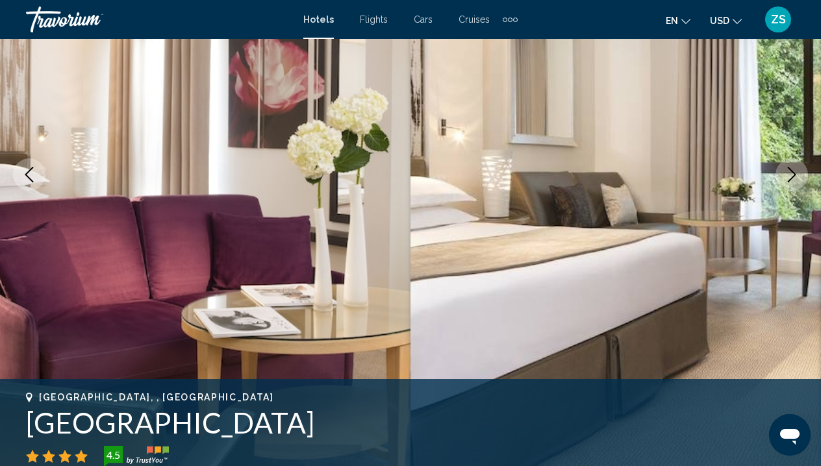
click at [802, 175] on button "Next image" at bounding box center [791, 174] width 32 height 32
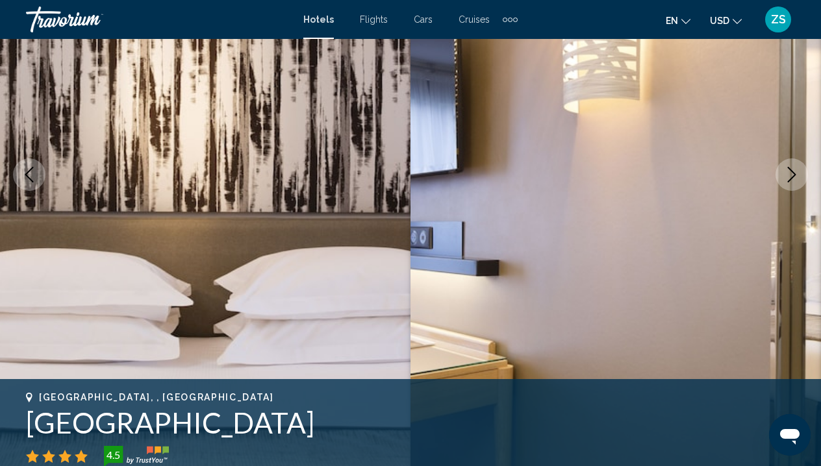
click at [802, 175] on button "Next image" at bounding box center [791, 174] width 32 height 32
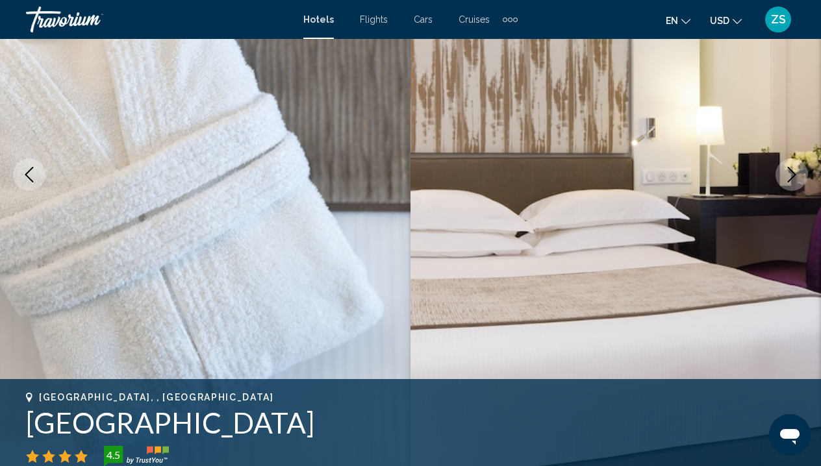
click at [802, 175] on button "Next image" at bounding box center [791, 174] width 32 height 32
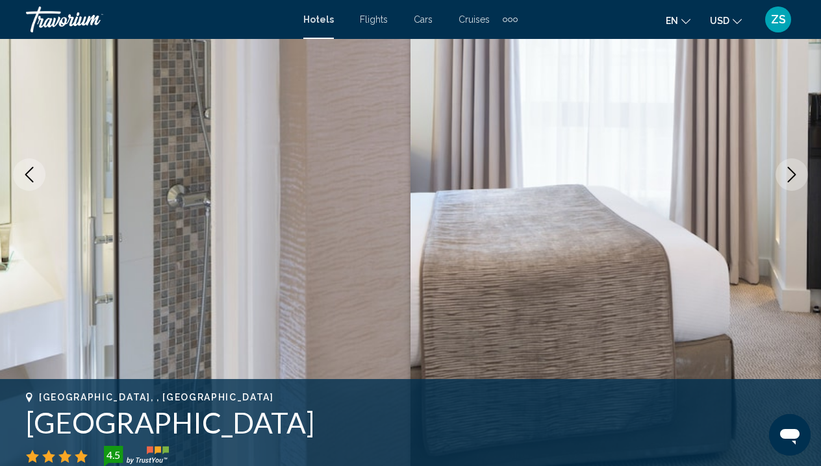
click at [802, 175] on button "Next image" at bounding box center [791, 174] width 32 height 32
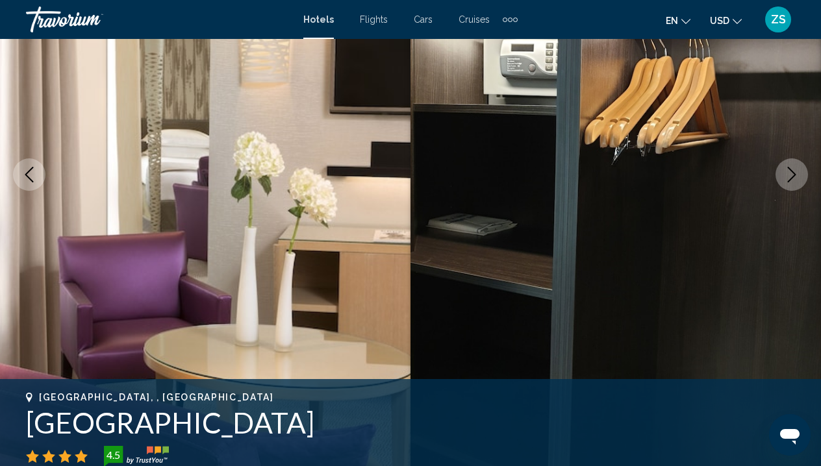
click at [802, 176] on button "Next image" at bounding box center [791, 174] width 32 height 32
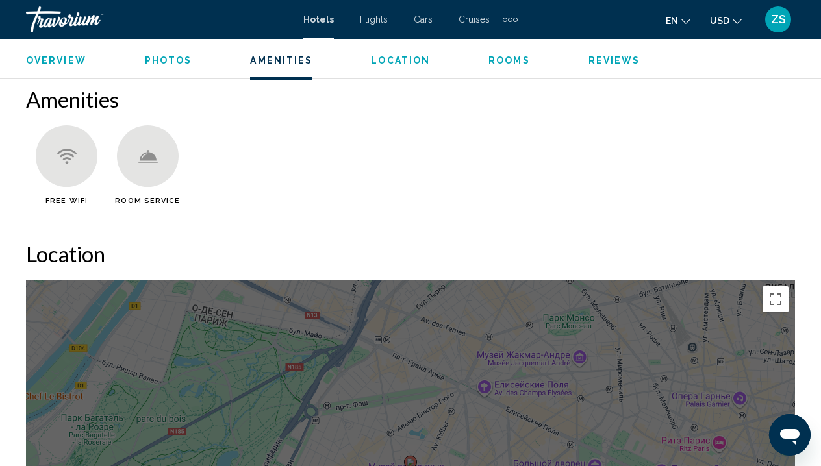
scroll to position [1254, 0]
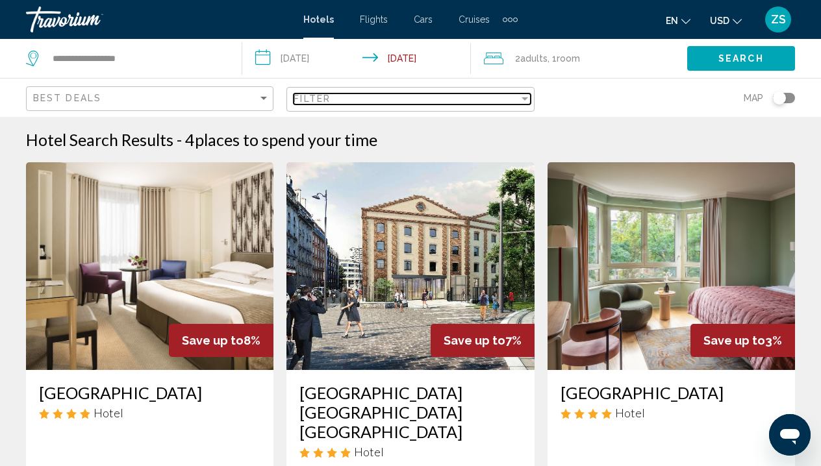
click at [528, 103] on div "Filter" at bounding box center [525, 98] width 12 height 10
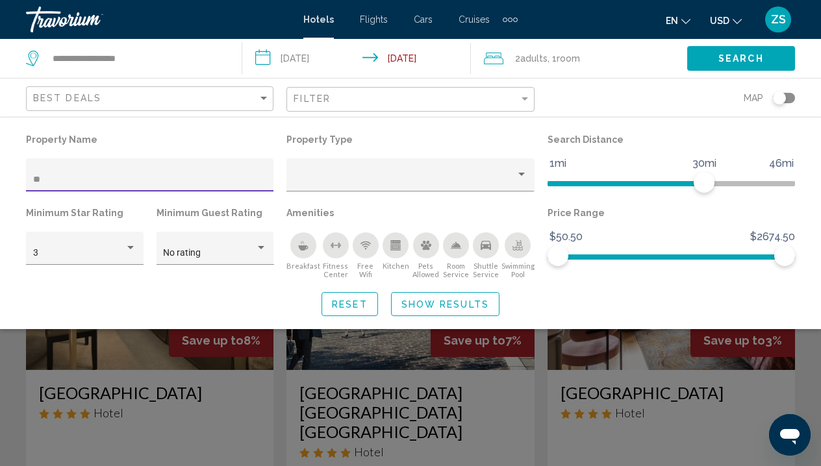
type input "*"
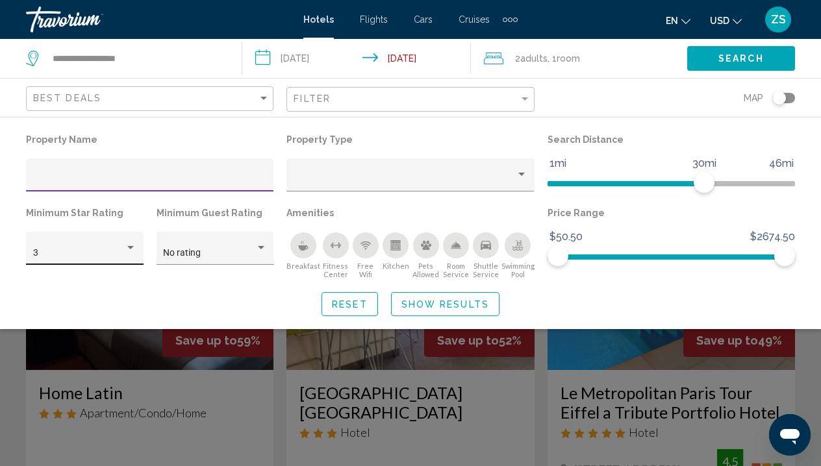
click at [132, 249] on div "Hotel Filters" at bounding box center [130, 247] width 6 height 3
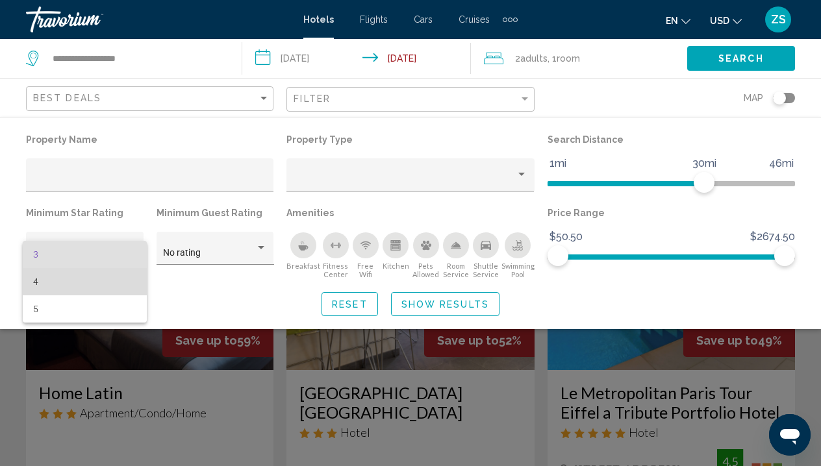
click at [116, 278] on span "4" at bounding box center [85, 281] width 104 height 27
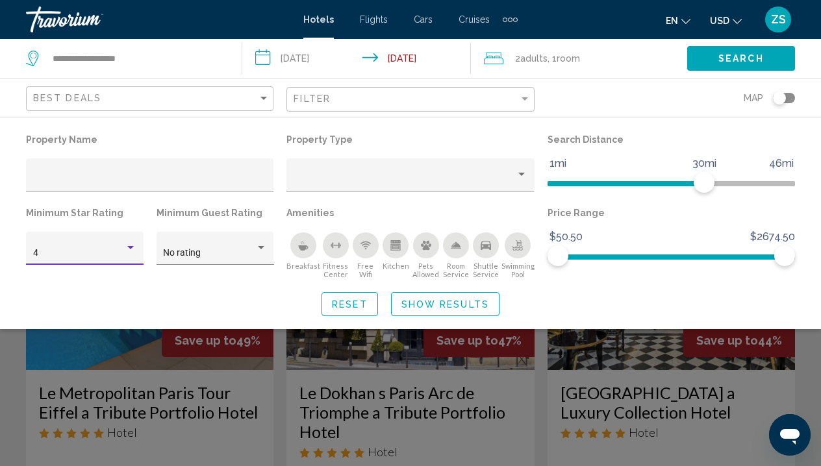
click at [439, 310] on span "Show Results" at bounding box center [445, 304] width 88 height 10
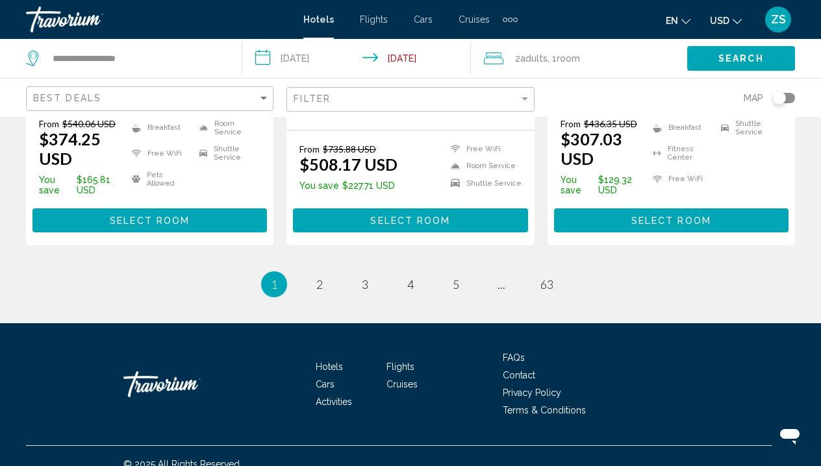
scroll to position [1943, 0]
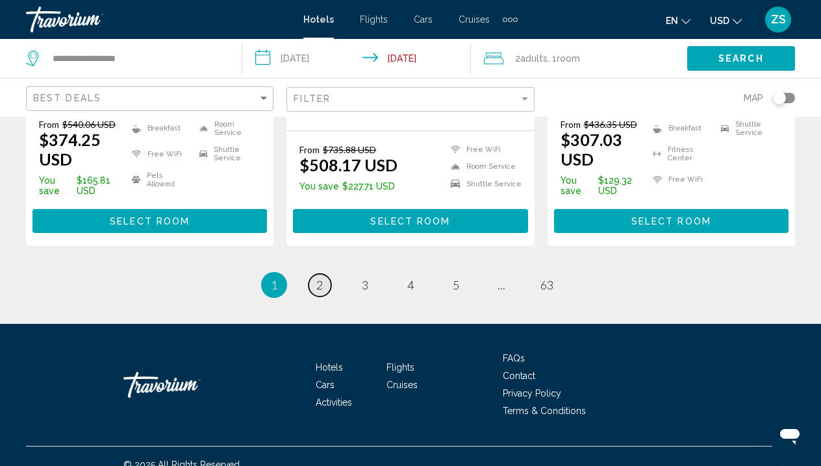
click at [321, 278] on span "2" at bounding box center [319, 285] width 6 height 14
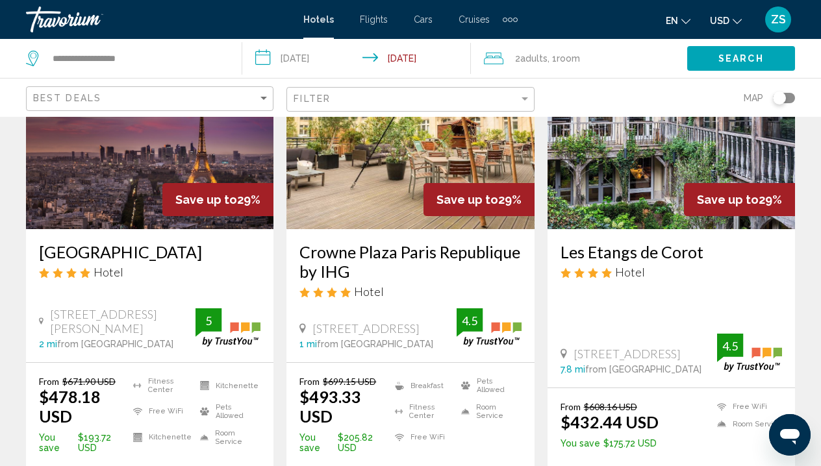
scroll to position [138, 0]
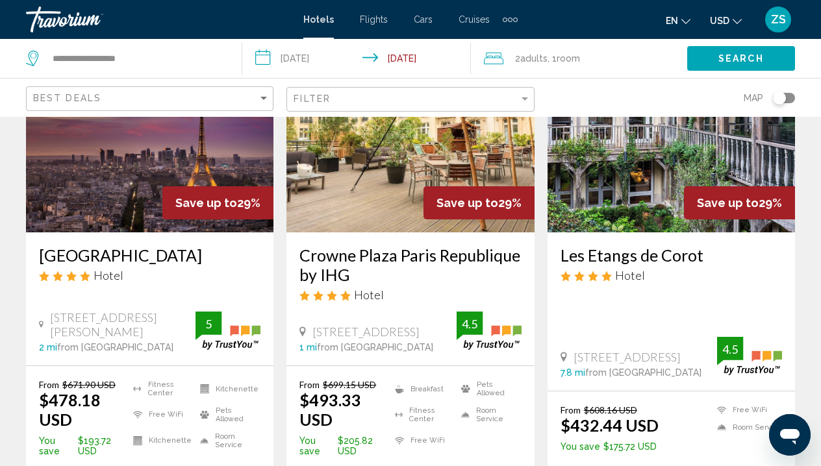
click at [393, 173] on img "Main content" at bounding box center [409, 129] width 247 height 208
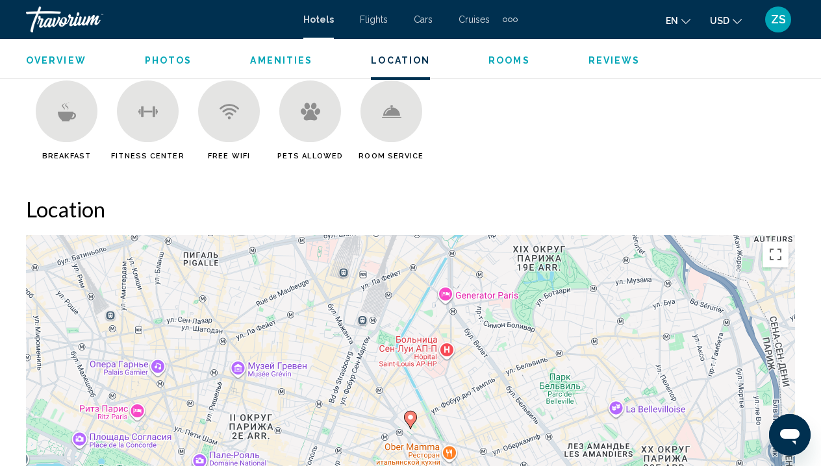
scroll to position [1561, 0]
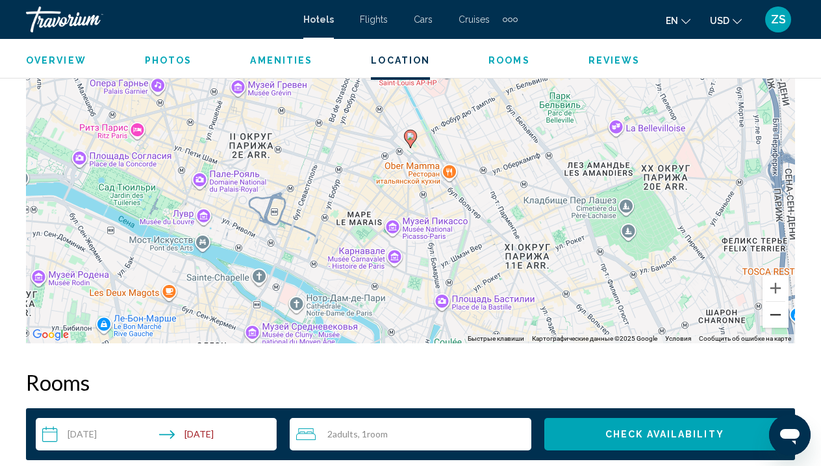
click at [782, 302] on button "Уменьшить" at bounding box center [775, 315] width 26 height 26
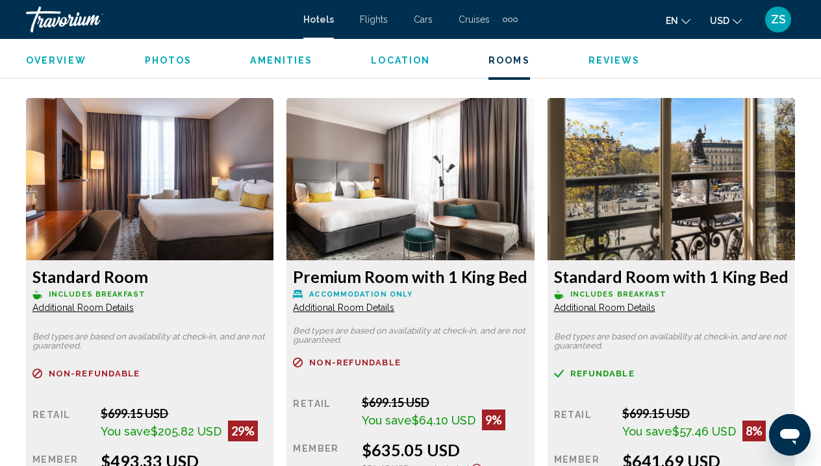
scroll to position [2044, 0]
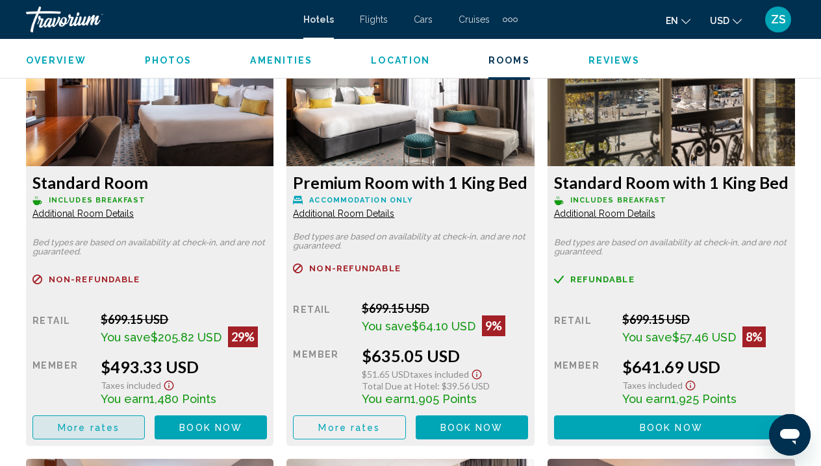
click at [134, 427] on button "More rates" at bounding box center [88, 428] width 112 height 24
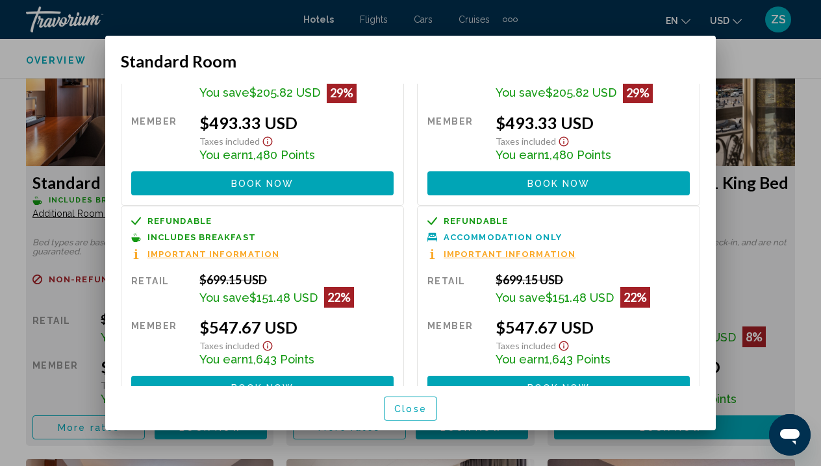
scroll to position [93, 0]
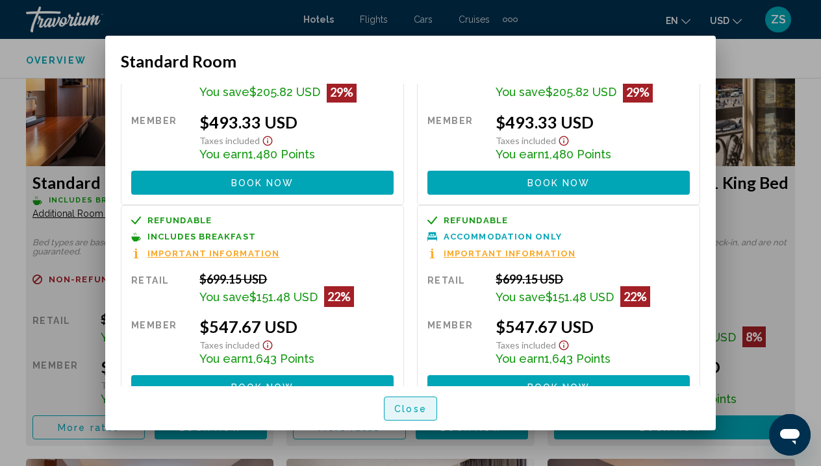
click at [419, 414] on span "Close" at bounding box center [410, 409] width 32 height 10
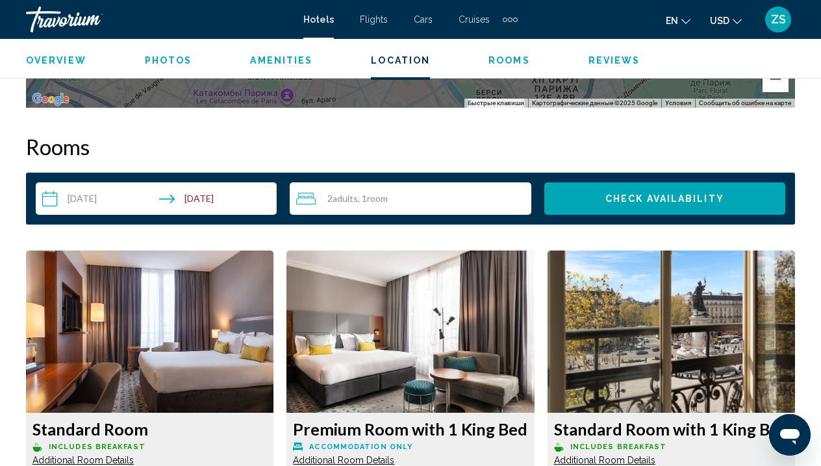
scroll to position [1800, 0]
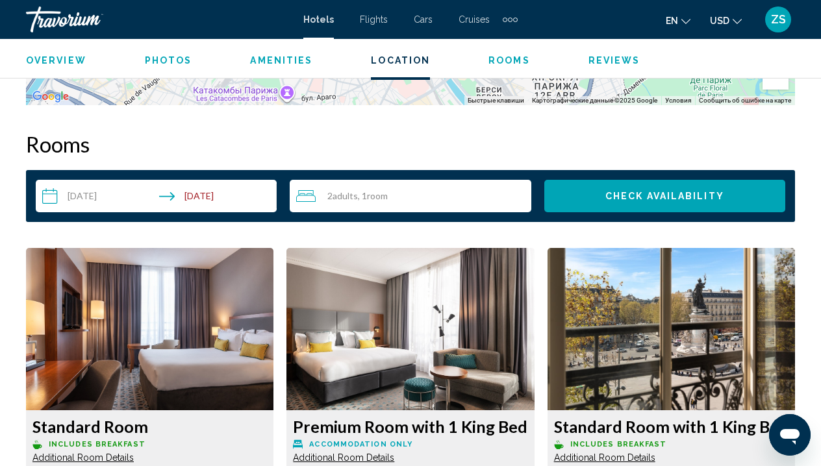
click at [90, 190] on input "**********" at bounding box center [159, 198] width 246 height 36
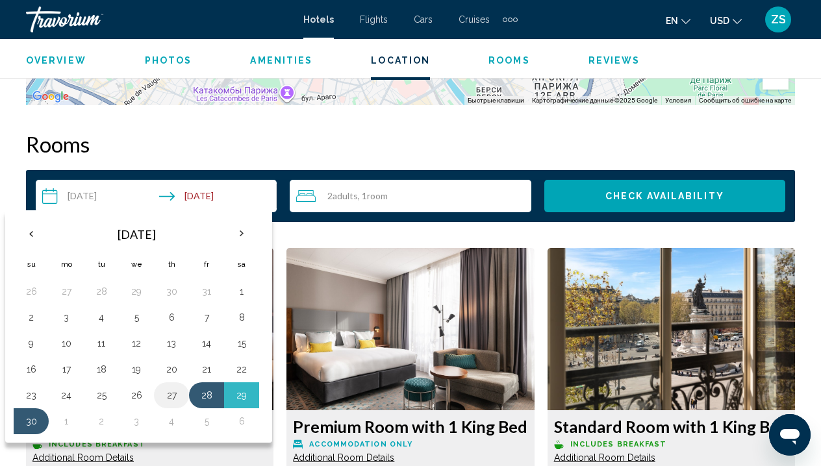
click at [179, 391] on button "27" at bounding box center [171, 395] width 21 height 18
click at [31, 414] on button "30" at bounding box center [31, 421] width 21 height 18
type input "**********"
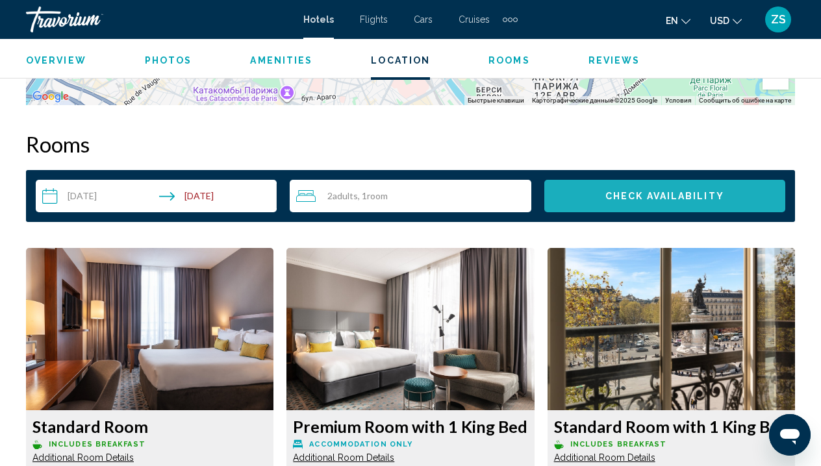
click at [662, 192] on span "Check Availability" at bounding box center [664, 197] width 119 height 10
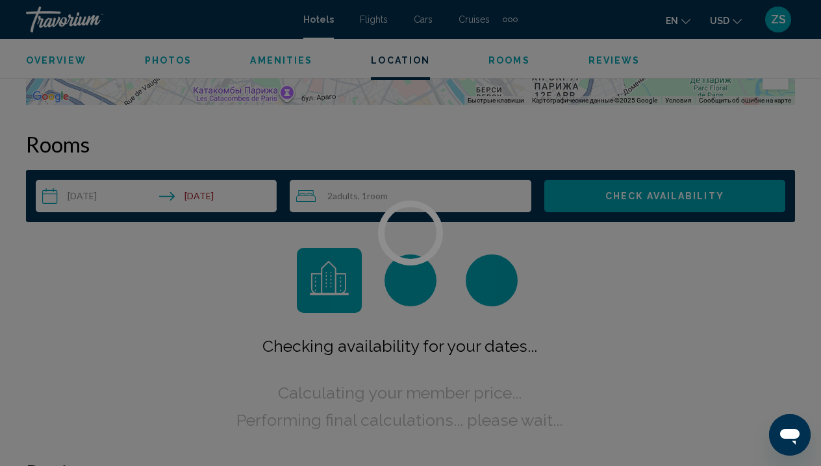
scroll to position [1843, 0]
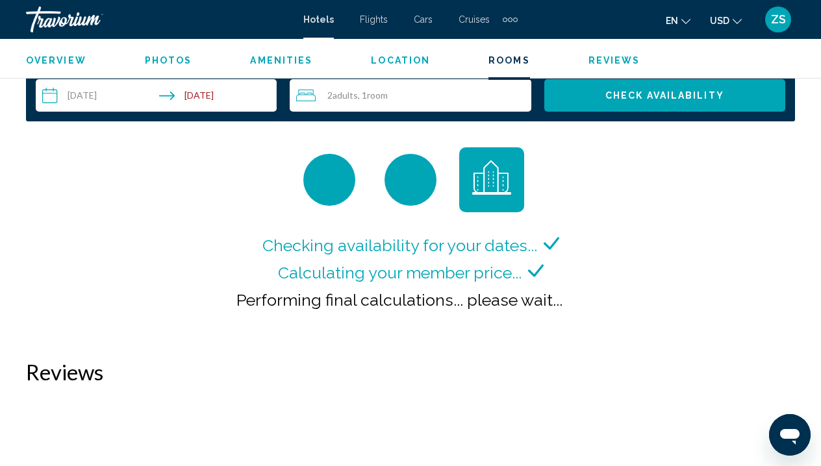
scroll to position [1881, 0]
